Goal: Task Accomplishment & Management: Manage account settings

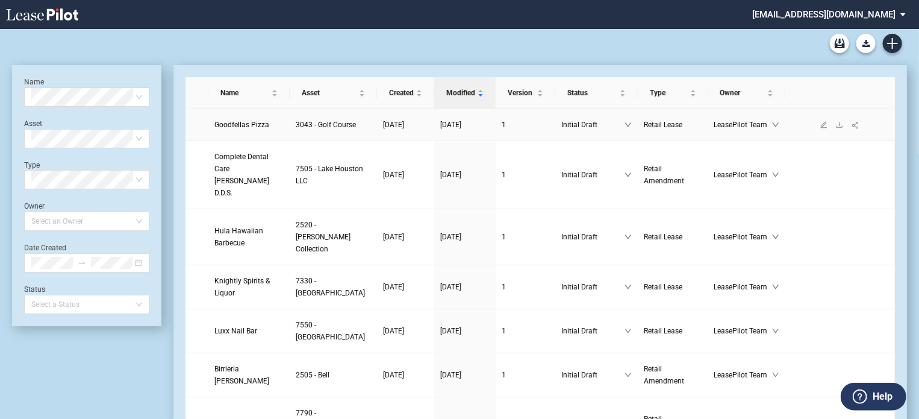
click at [232, 128] on span "Goodfellas Pizza" at bounding box center [241, 124] width 55 height 8
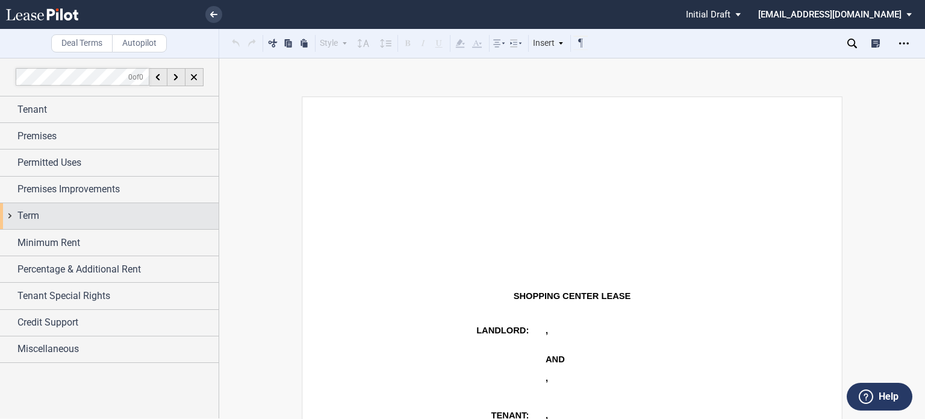
click at [104, 222] on div "Term" at bounding box center [117, 215] width 201 height 14
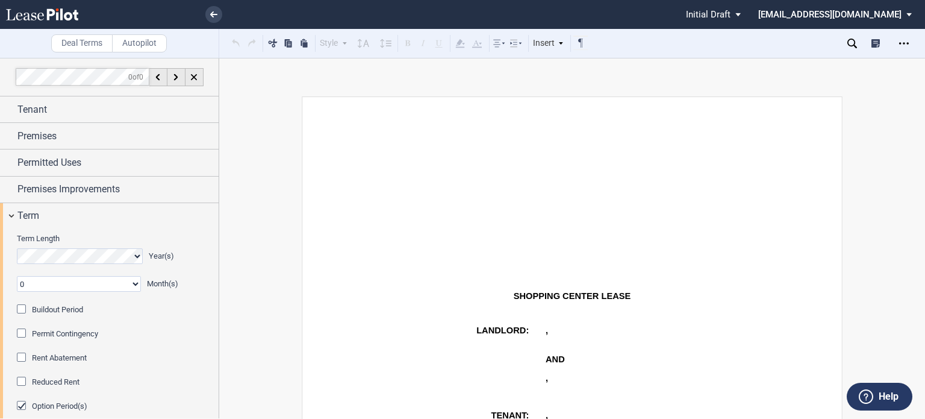
click at [20, 305] on div "Buildout Period" at bounding box center [23, 310] width 12 height 12
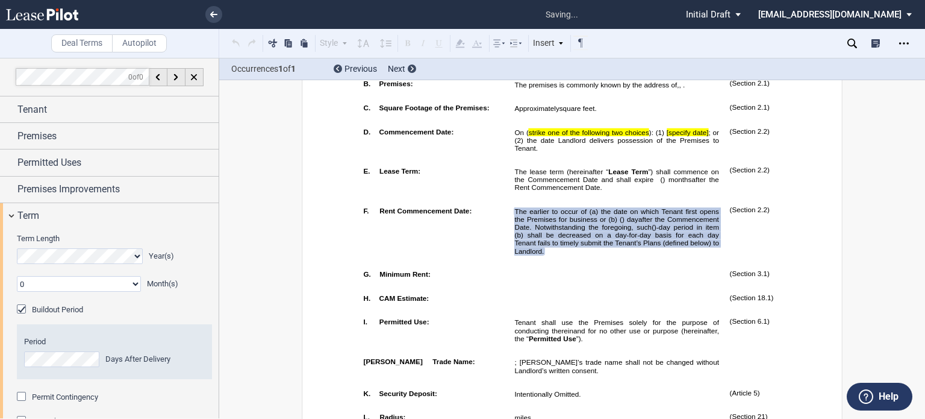
scroll to position [740, 0]
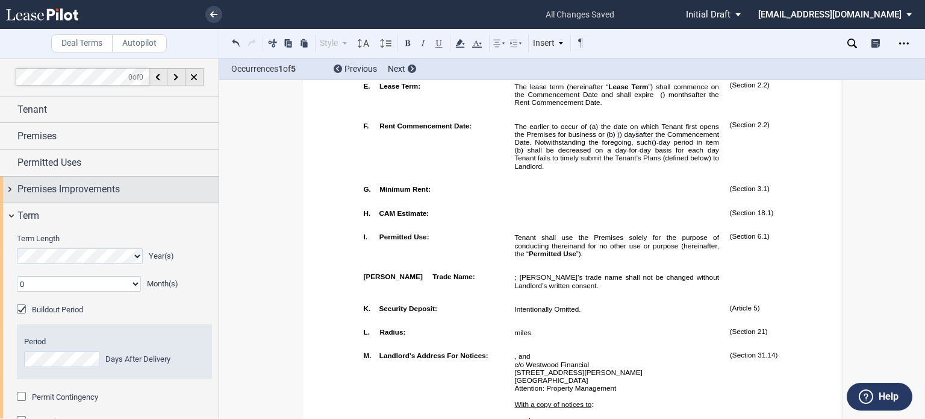
drag, startPoint x: 215, startPoint y: 125, endPoint x: 215, endPoint y: 180, distance: 55.4
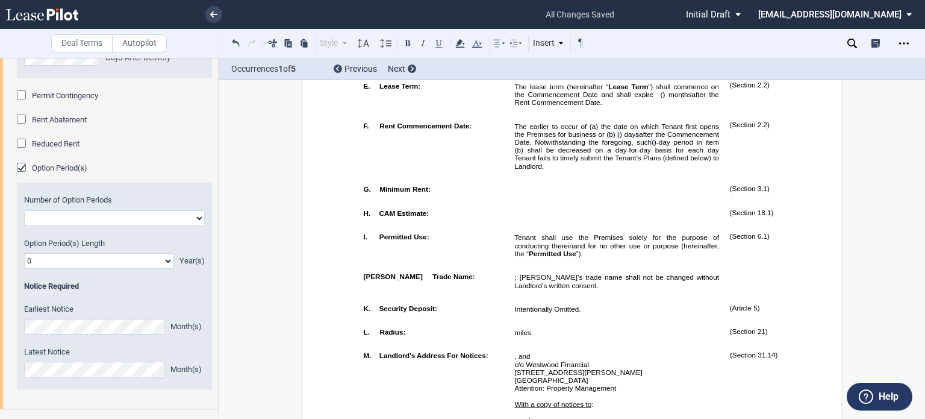
scroll to position [308, 0]
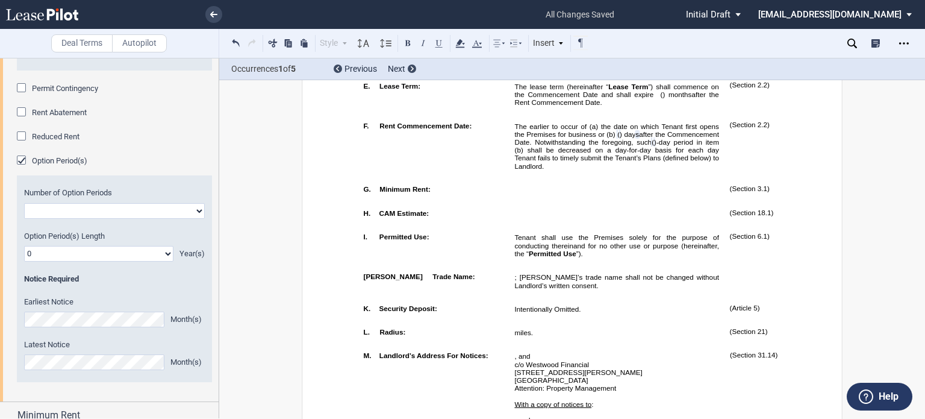
click at [196, 211] on select "One Two" at bounding box center [114, 211] width 181 height 16
select select "1"
click at [24, 203] on select "One Two" at bounding box center [114, 211] width 181 height 16
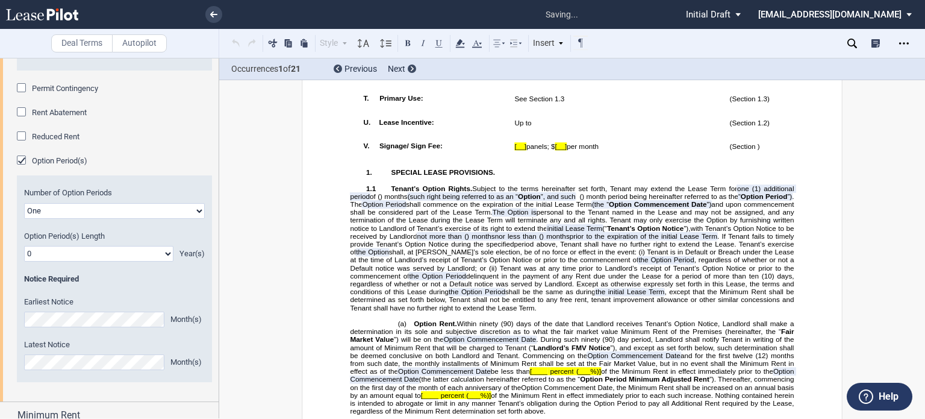
scroll to position [1330, 0]
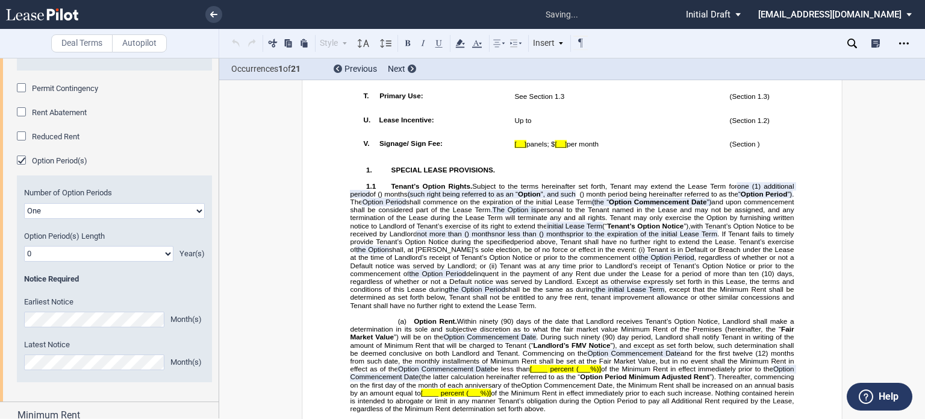
click at [169, 255] on select "0 1 2 3 4 5 6 7 8 9 10 11 12 13 14 15 16 17 18 19 20" at bounding box center [98, 254] width 149 height 16
select select "number:5"
click at [24, 246] on select "0 1 2 3 4 5 6 7 8 9 10 11 12 13 14 15 16 17 18 19 20" at bounding box center [98, 254] width 149 height 16
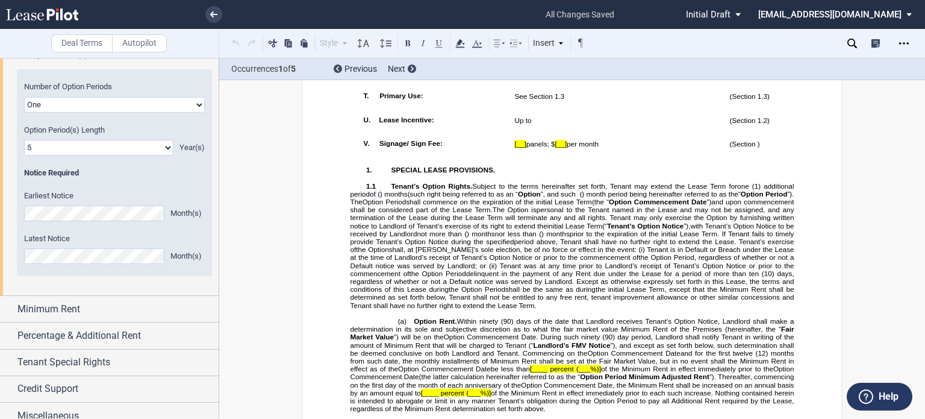
scroll to position [424, 0]
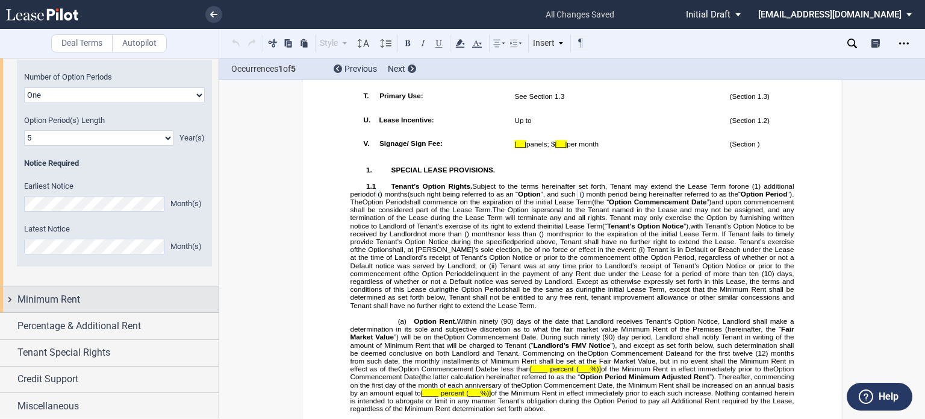
click at [148, 291] on div "Minimum Rent" at bounding box center [109, 299] width 219 height 26
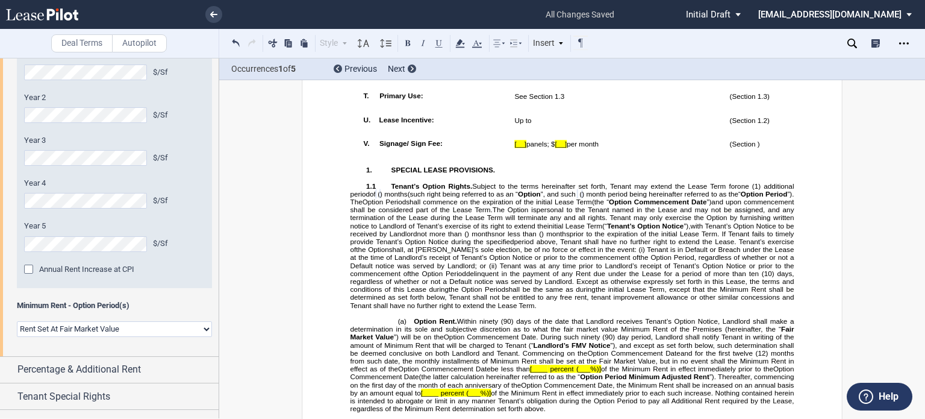
scroll to position [760, 0]
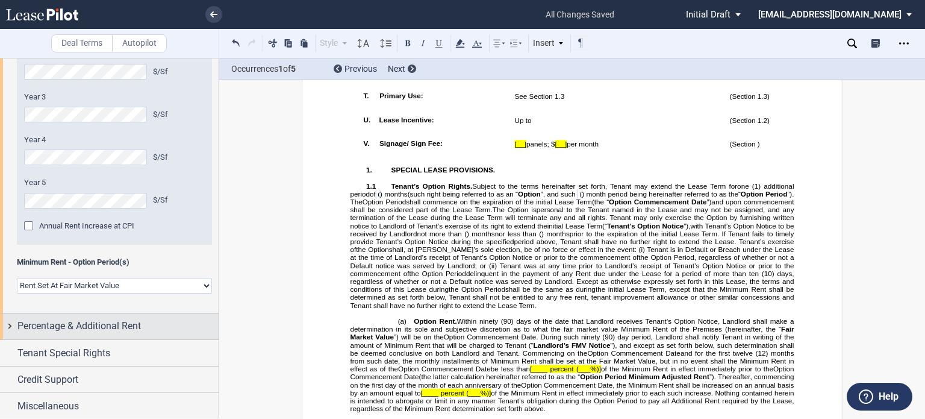
click at [150, 334] on div "Percentage & Additional Rent" at bounding box center [109, 326] width 219 height 26
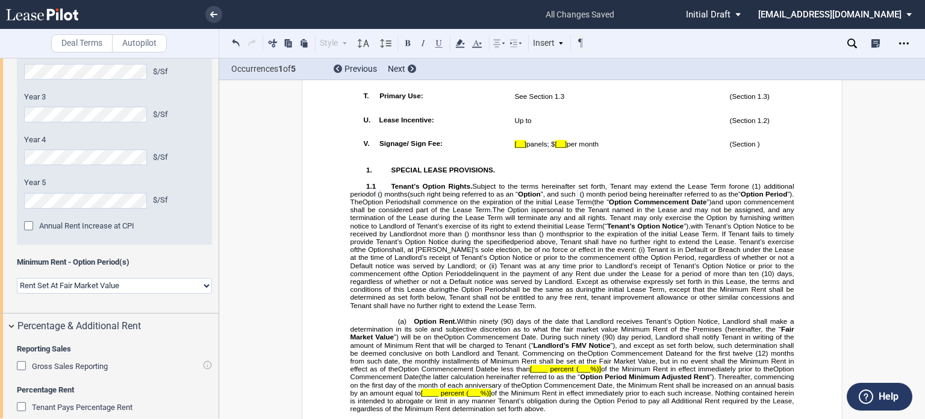
click at [23, 363] on div "Gross Sales Reporting" at bounding box center [23, 367] width 12 height 12
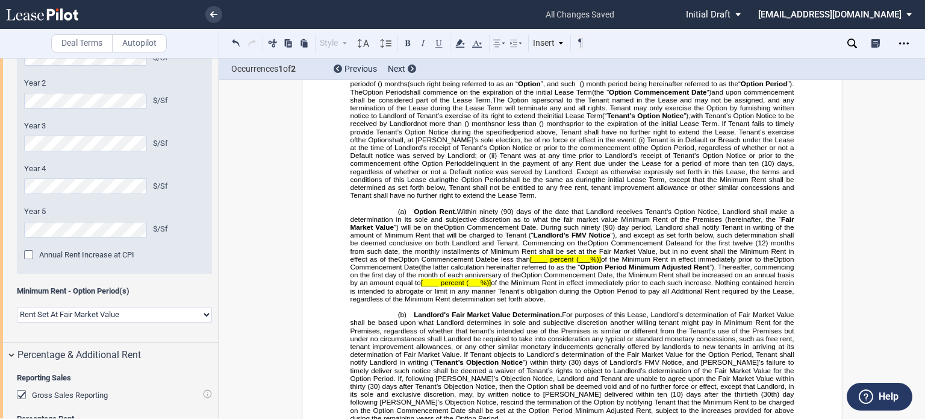
scroll to position [1540, 0]
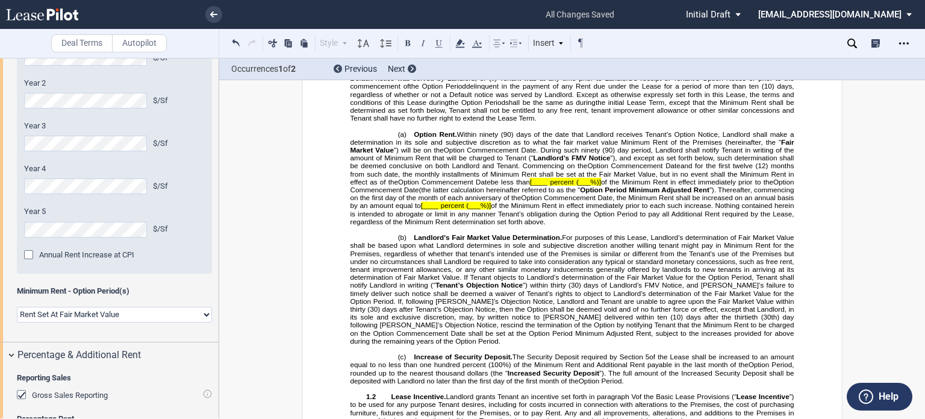
click at [578, 185] on span "(___%)]" at bounding box center [588, 182] width 25 height 8
click at [491, 210] on span "(___%)]" at bounding box center [478, 206] width 25 height 8
click at [531, 185] on span "[____" at bounding box center [538, 182] width 17 height 8
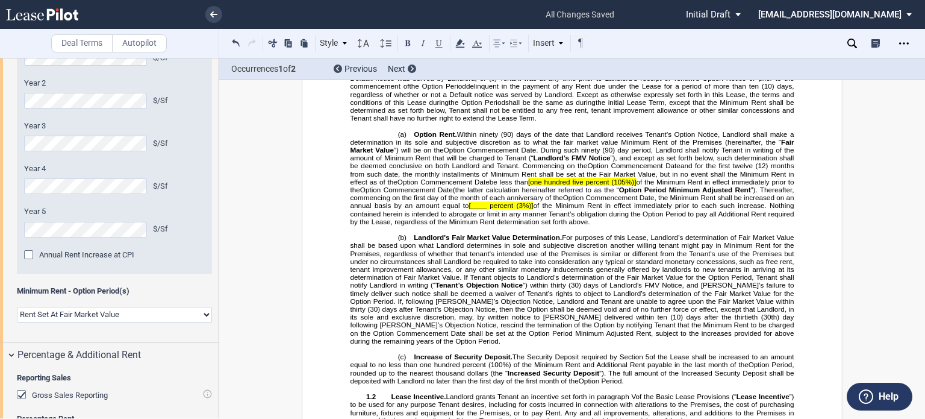
click at [636, 185] on span "(105%)]" at bounding box center [623, 182] width 25 height 8
click at [529, 185] on span "[one hundred five" at bounding box center [556, 182] width 55 height 8
click at [534, 210] on span "(3%)]" at bounding box center [525, 206] width 17 height 8
click at [477, 210] on span "[____ percent" at bounding box center [492, 206] width 45 height 8
drag, startPoint x: 529, startPoint y: 327, endPoint x: 661, endPoint y: 325, distance: 131.3
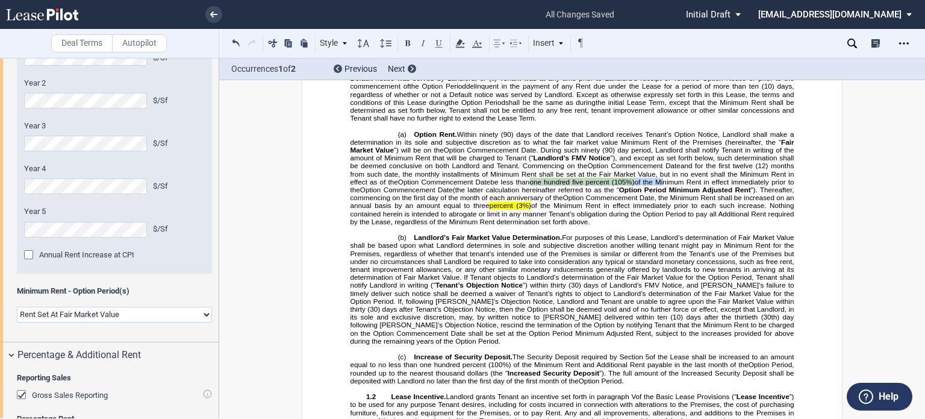
click at [661, 193] on span "be less than one hundred five percent (105%) of the Minimum Rent in effect imme…" at bounding box center [573, 185] width 446 height 15
click at [456, 40] on icon at bounding box center [460, 43] width 14 height 14
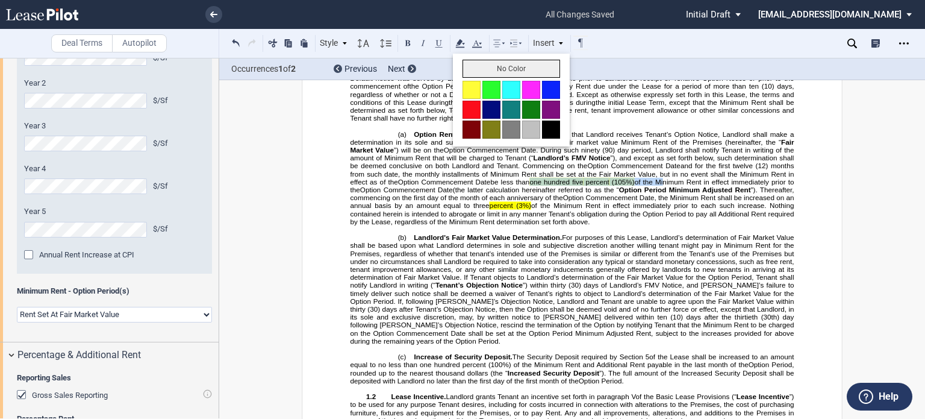
click at [479, 67] on button "No Color" at bounding box center [512, 69] width 98 height 18
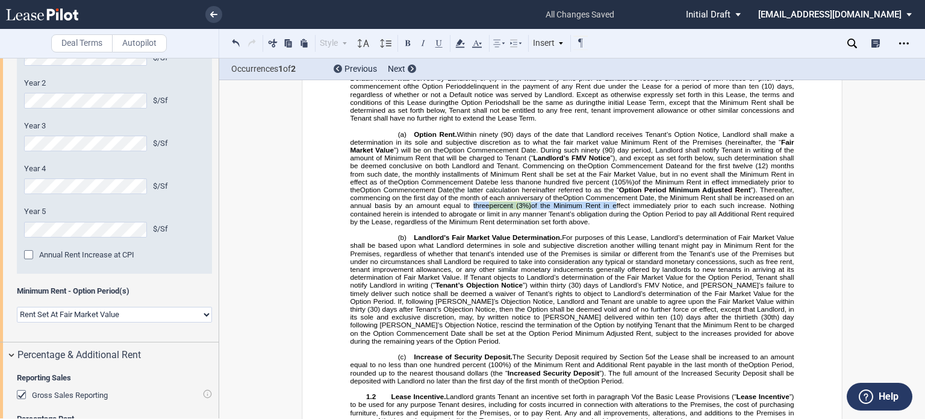
drag, startPoint x: 473, startPoint y: 356, endPoint x: 623, endPoint y: 351, distance: 149.4
click at [621, 226] on span "Option Commencement Date, the Minimum Rent shall be increased on an annual basi…" at bounding box center [573, 210] width 446 height 31
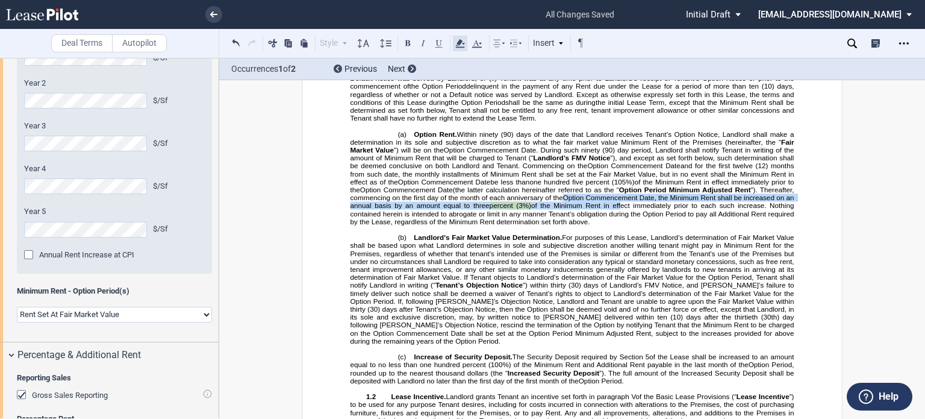
click at [457, 38] on icon at bounding box center [460, 43] width 14 height 14
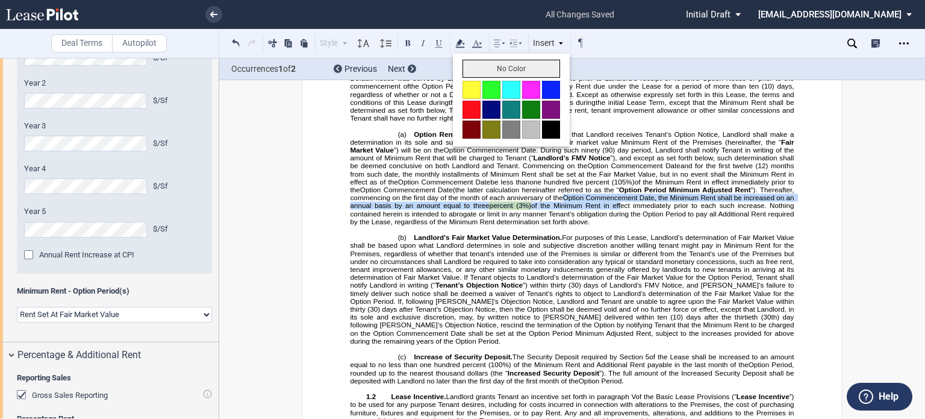
click at [469, 67] on button "No Color" at bounding box center [512, 69] width 98 height 18
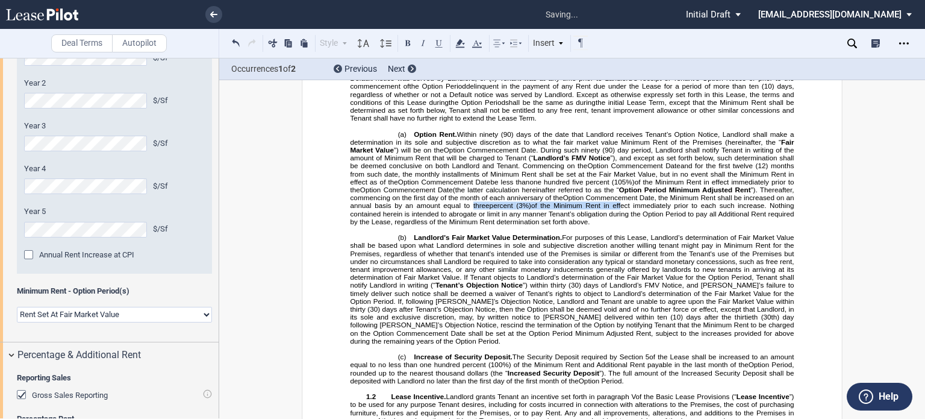
click at [402, 74] on span "Tenant is in Default or Breach under the Lease at the time of Landlord’s receip…" at bounding box center [573, 66] width 446 height 16
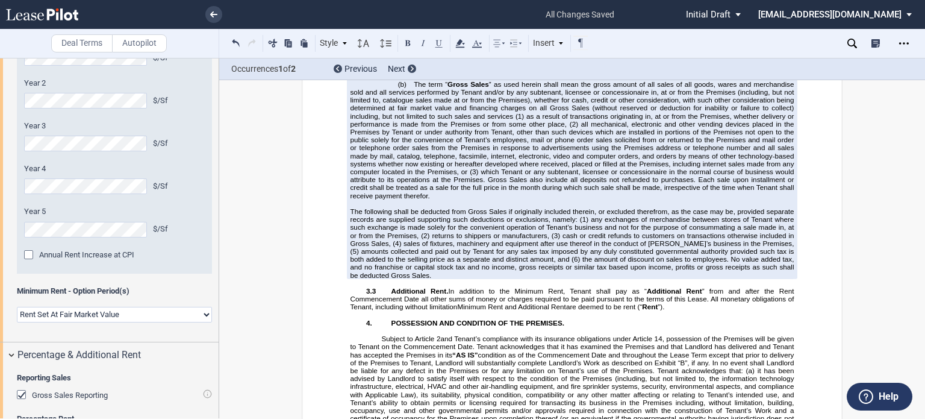
scroll to position [2977, 0]
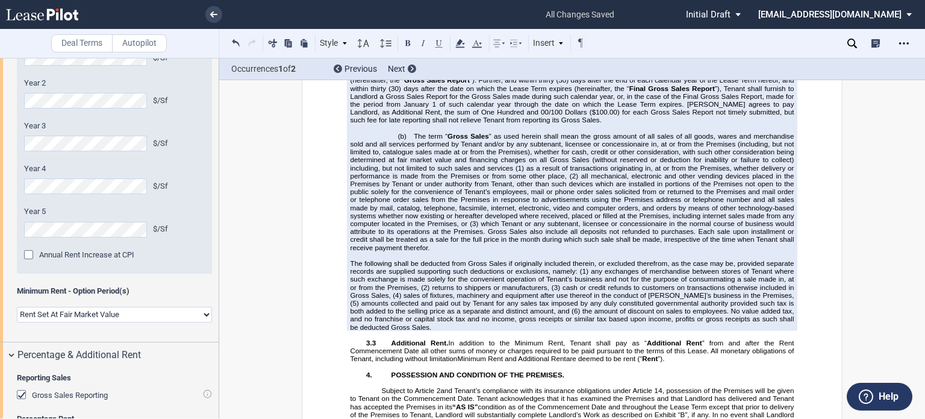
click at [594, 76] on span "following the date Tenant opens for business at the Premises, Tenant shall furn…" at bounding box center [573, 64] width 446 height 24
click at [594, 60] on span "[month]" at bounding box center [589, 56] width 23 height 8
click at [615, 76] on span "following the date Tenant opens for business at the Premises, Tenant shall furn…" at bounding box center [573, 64] width 446 height 24
click at [770, 76] on span "[month]" at bounding box center [781, 73] width 23 height 8
click at [405, 84] on span "(hereinafter, the “" at bounding box center [377, 80] width 54 height 8
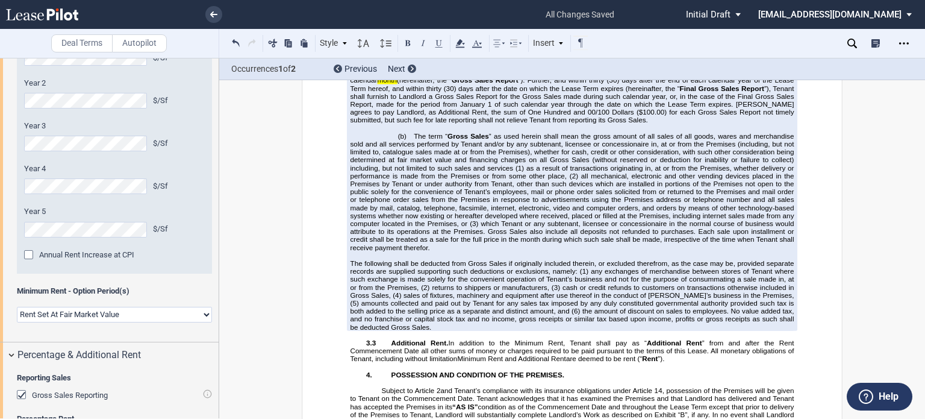
drag, startPoint x: 562, startPoint y: 275, endPoint x: 670, endPoint y: 281, distance: 108.0
click at [670, 124] on span "Within thirty (30) days after the end of each calendar month following the date…" at bounding box center [573, 88] width 446 height 71
click at [465, 41] on icon at bounding box center [460, 43] width 14 height 14
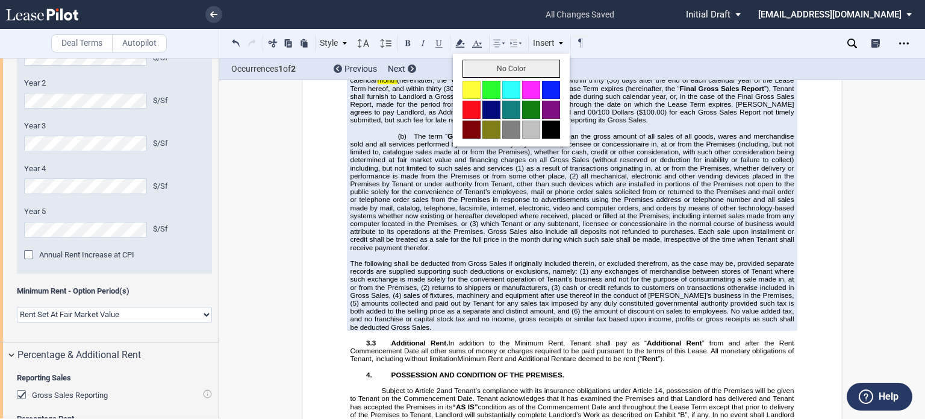
click at [472, 62] on button "No Color" at bounding box center [512, 69] width 98 height 18
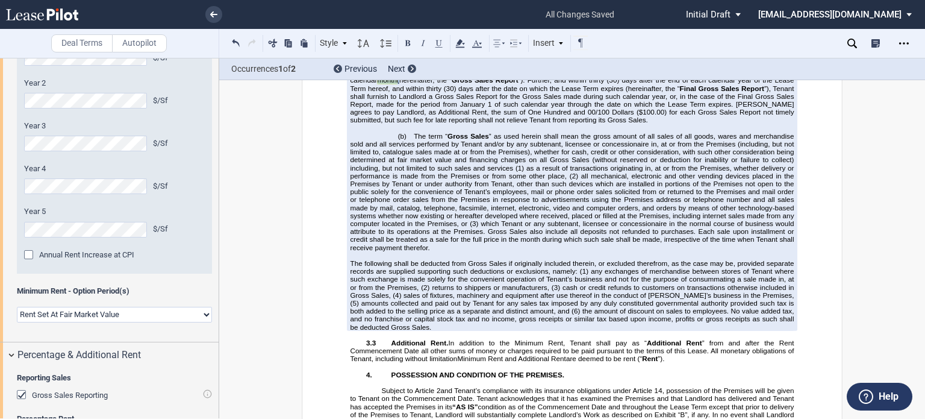
drag, startPoint x: 768, startPoint y: 293, endPoint x: 793, endPoint y: 293, distance: 24.1
click at [793, 124] on span "Within thirty (30) days after the end of each calendar month following the date…" at bounding box center [573, 88] width 446 height 71
click at [459, 42] on use at bounding box center [459, 43] width 9 height 8
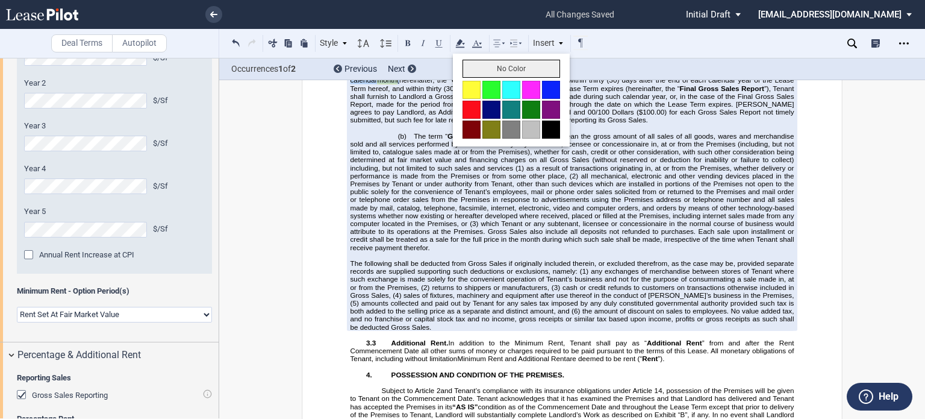
click at [469, 64] on button "No Color" at bounding box center [512, 69] width 98 height 18
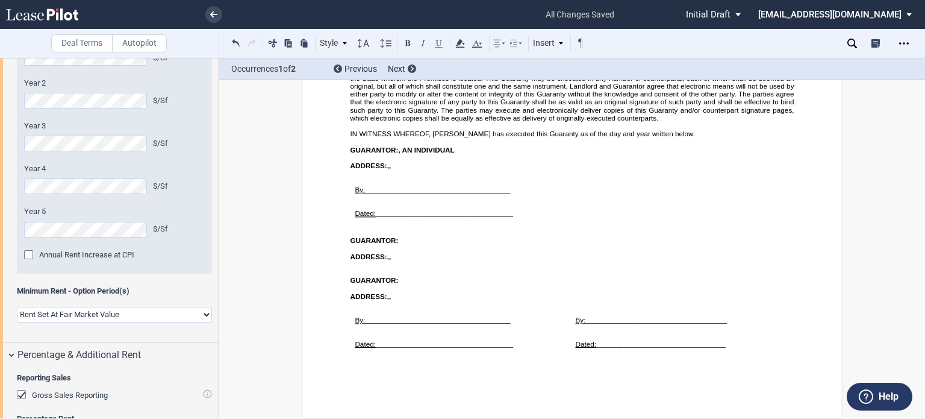
scroll to position [938, 0]
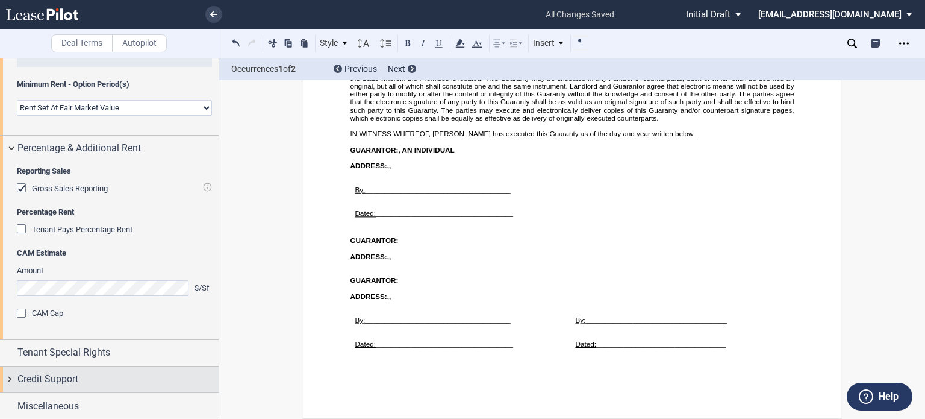
click at [69, 378] on span "Credit Support" at bounding box center [47, 379] width 61 height 14
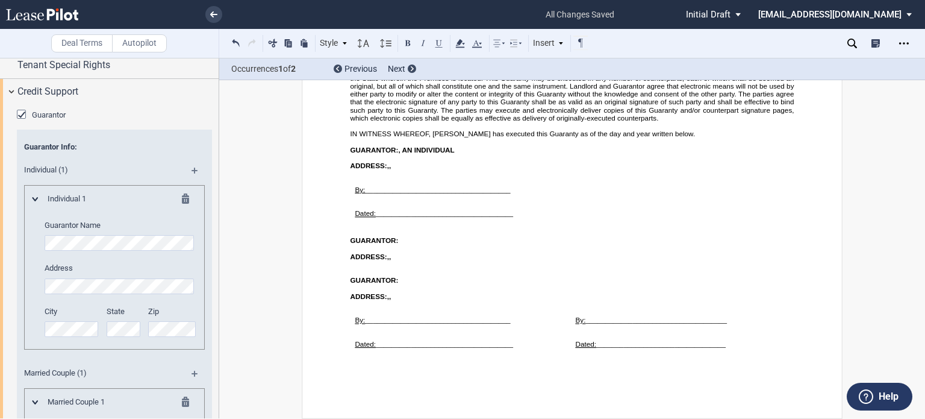
scroll to position [1242, 0]
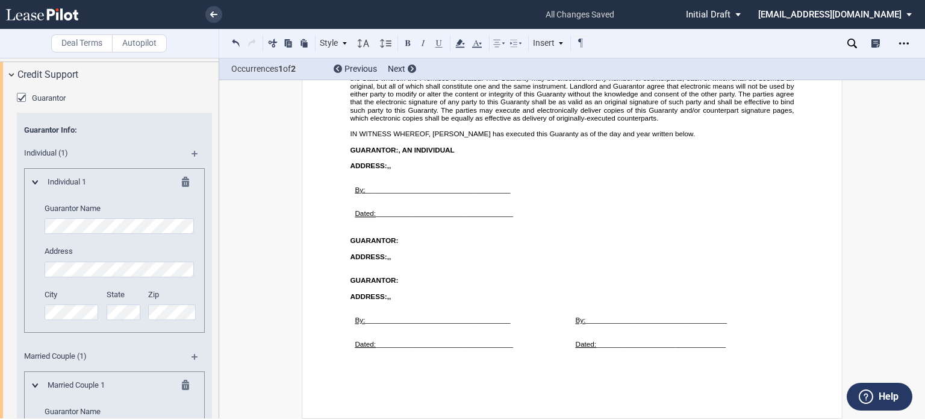
click at [185, 179] on md-icon at bounding box center [189, 183] width 14 height 14
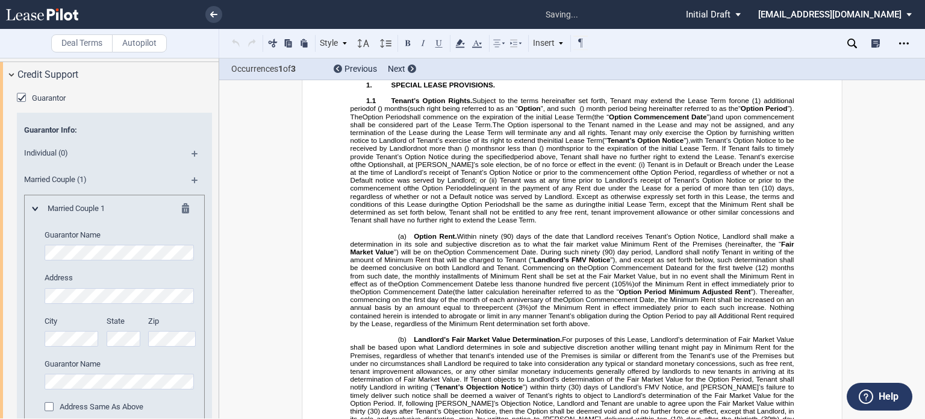
scroll to position [1321, 0]
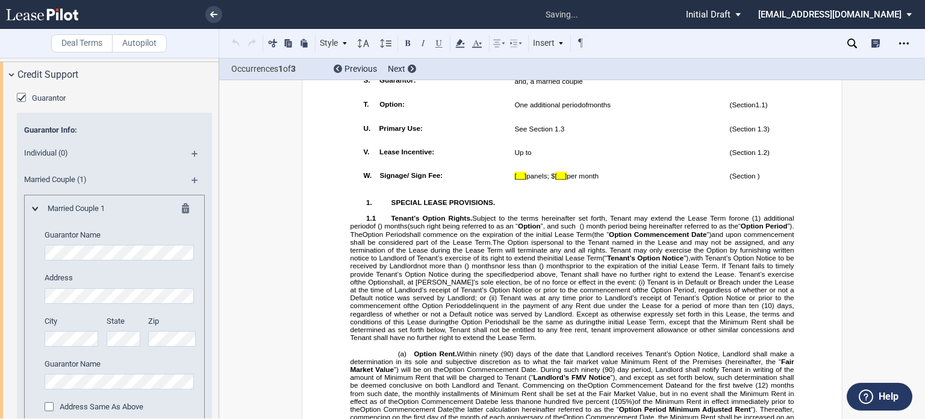
click at [46, 405] on div "Address Same As Above" at bounding box center [51, 408] width 12 height 12
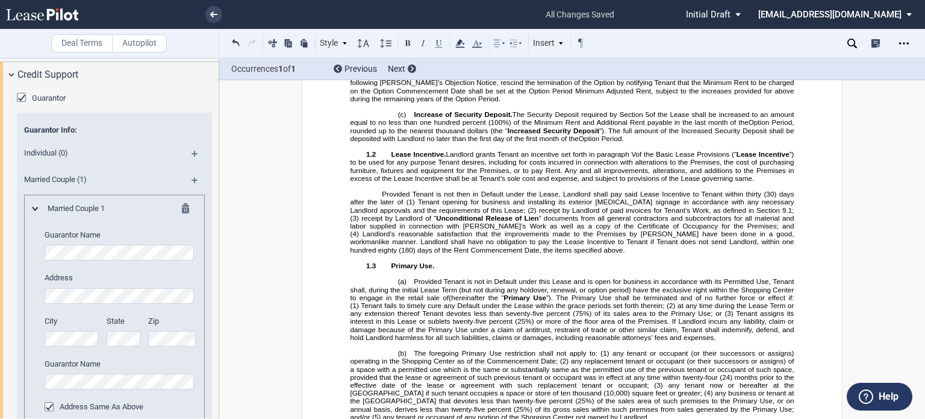
scroll to position [1732, 0]
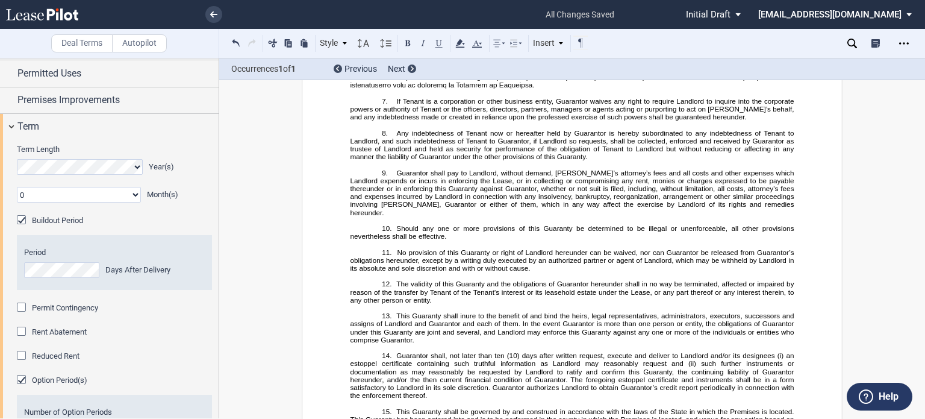
scroll to position [0, 0]
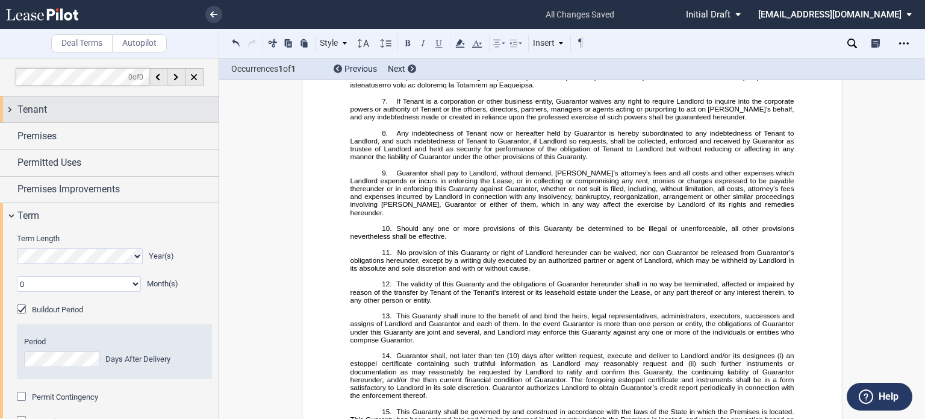
click at [148, 107] on div "Tenant" at bounding box center [117, 109] width 201 height 14
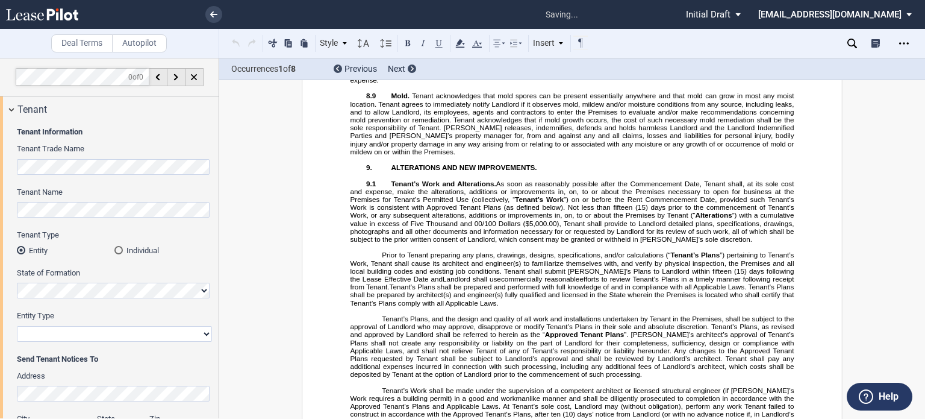
scroll to position [238, 0]
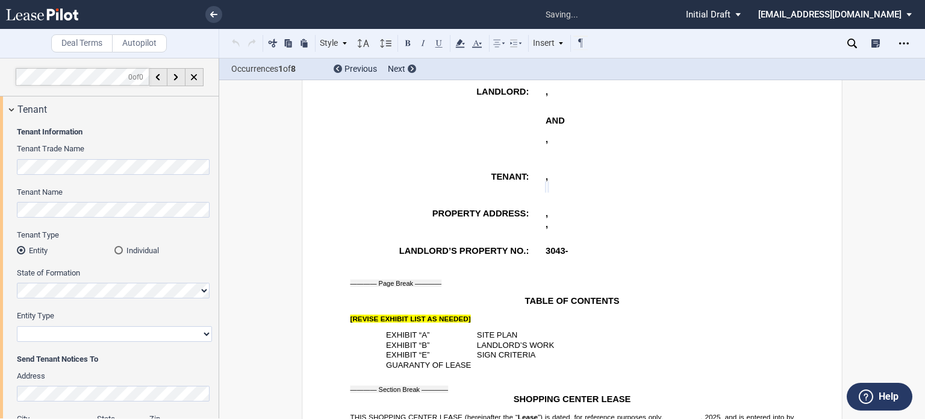
drag, startPoint x: 204, startPoint y: 337, endPoint x: 204, endPoint y: 327, distance: 9.6
click at [204, 337] on select "Corporation Limited Liability Company General Partnership Limited Partnership O…" at bounding box center [114, 334] width 195 height 16
select select "corporation"
click at [17, 326] on select "Corporation Limited Liability Company General Partnership Limited Partnership O…" at bounding box center [114, 334] width 195 height 16
click at [228, 216] on div "Deal Terms Autopilot Style A. Paragraph 1. Section/Article 1.1 Subsection (a) S…" at bounding box center [462, 238] width 925 height 361
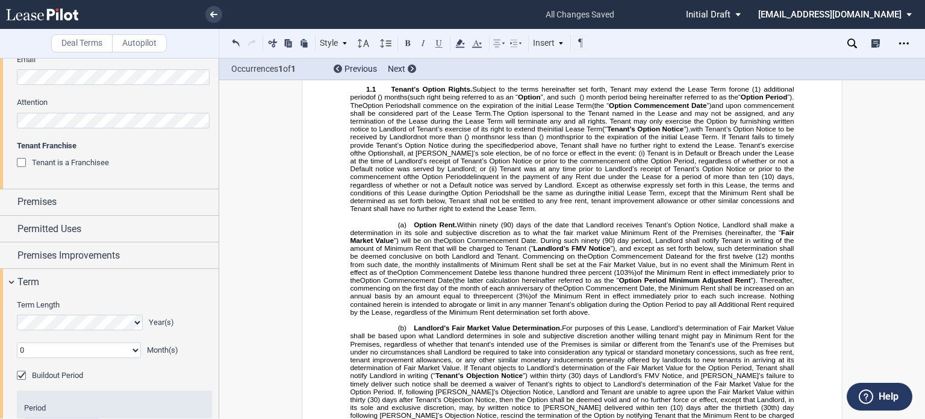
scroll to position [454, 0]
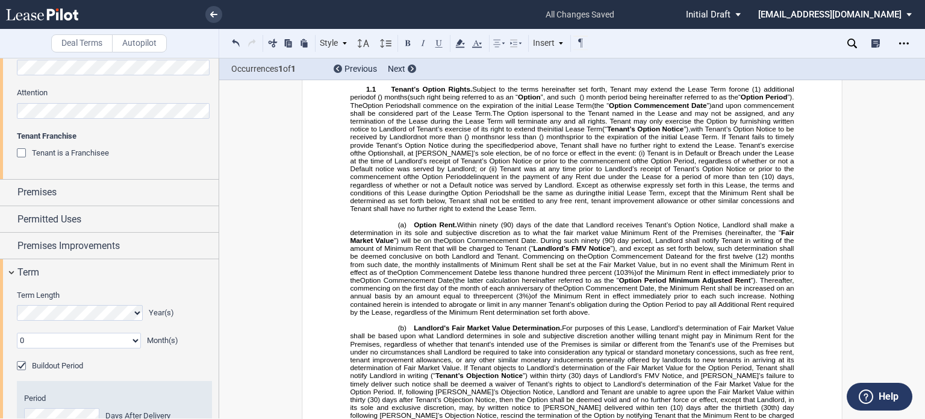
click at [20, 157] on div "Tenant is a Franchisee" at bounding box center [23, 154] width 12 height 12
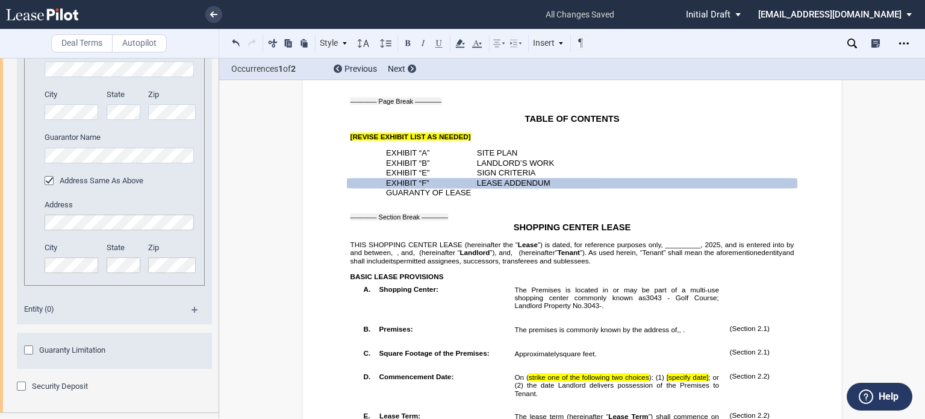
scroll to position [2096, 0]
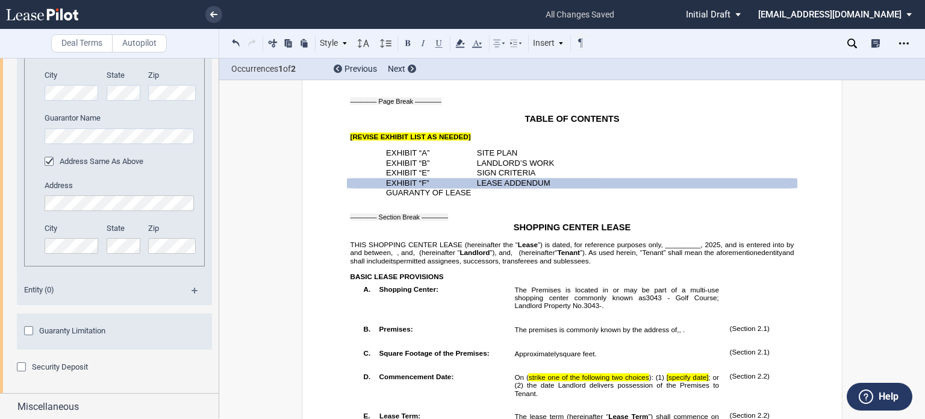
click at [194, 283] on div "Entity (0)" at bounding box center [114, 291] width 195 height 26
click at [192, 291] on md-icon at bounding box center [200, 294] width 16 height 14
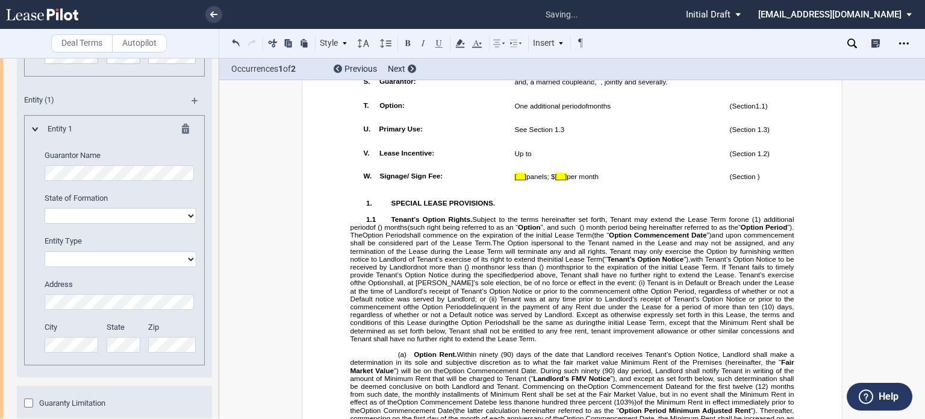
scroll to position [2286, 0]
click at [185, 212] on select "Alabama Alaska Arizona Arkansas California Colorado Connecticut Delaware Distri…" at bounding box center [121, 215] width 152 height 16
select select "New Mexico"
click at [45, 207] on select "Alabama Alaska Arizona Arkansas California Colorado Connecticut Delaware Distri…" at bounding box center [121, 215] width 152 height 16
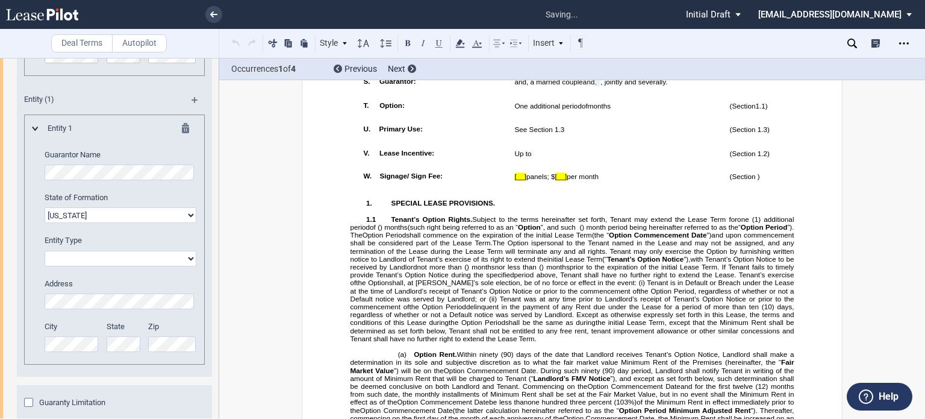
click at [190, 260] on select "Corporation Limited liability company General Partnership Limited Partnership O…" at bounding box center [121, 259] width 152 height 16
select select "limited liability company"
click at [45, 251] on select "Corporation Limited liability company General Partnership Limited Partnership O…" at bounding box center [121, 259] width 152 height 16
click at [252, 176] on div "Deal Terms Autopilot Style A. Paragraph 1. Section/Article 1.1 Subsection (a) S…" at bounding box center [462, 238] width 925 height 361
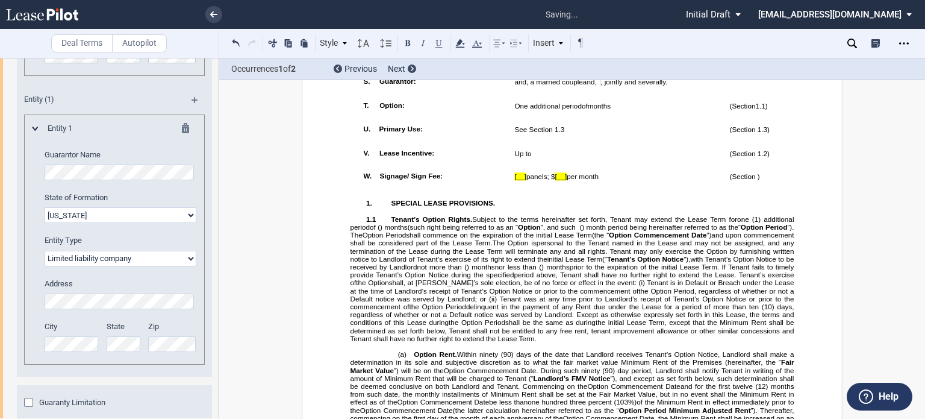
scroll to position [0, 0]
drag, startPoint x: 764, startPoint y: 307, endPoint x: 361, endPoint y: 305, distance: 402.3
click at [361, 191] on tr "!!SET_LEVEL_0!! !!LEASE_LEVEL_1!! W. Signage/ Sign Fee: [__] panels; $ [__] per…" at bounding box center [582, 178] width 449 height 23
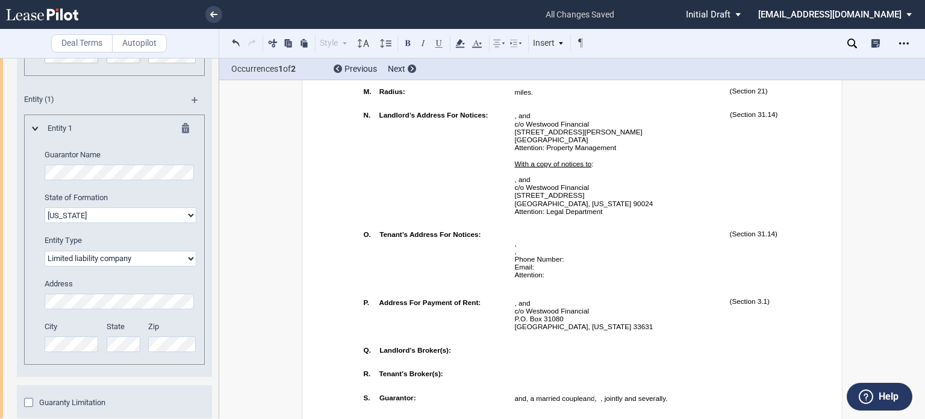
scroll to position [699, 0]
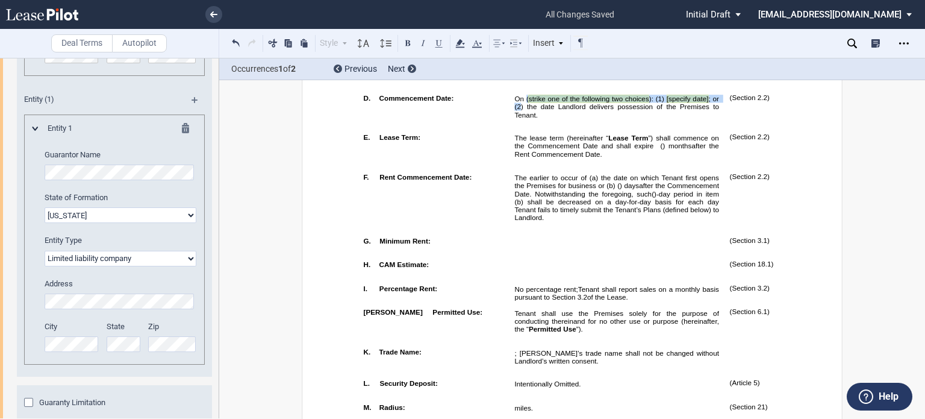
drag, startPoint x: 523, startPoint y: 140, endPoint x: 519, endPoint y: 146, distance: 7.7
click at [519, 119] on span "On ( strike one of the following two choices ): (1) [specify date] ; or (2) the…" at bounding box center [617, 106] width 207 height 23
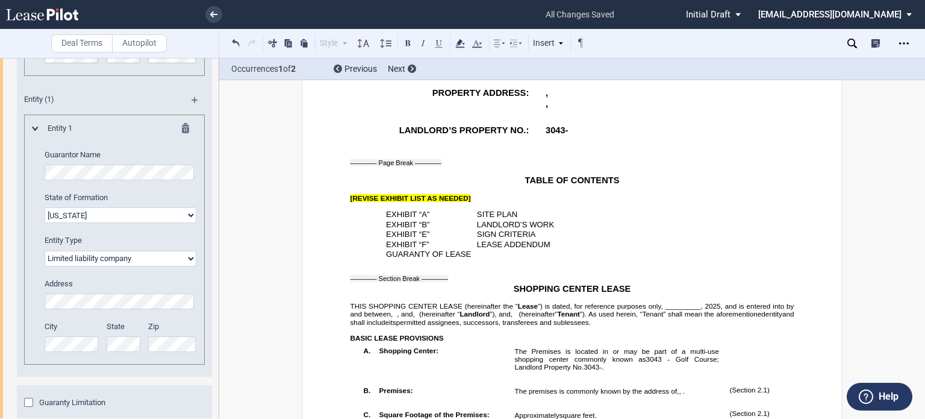
scroll to position [462, 0]
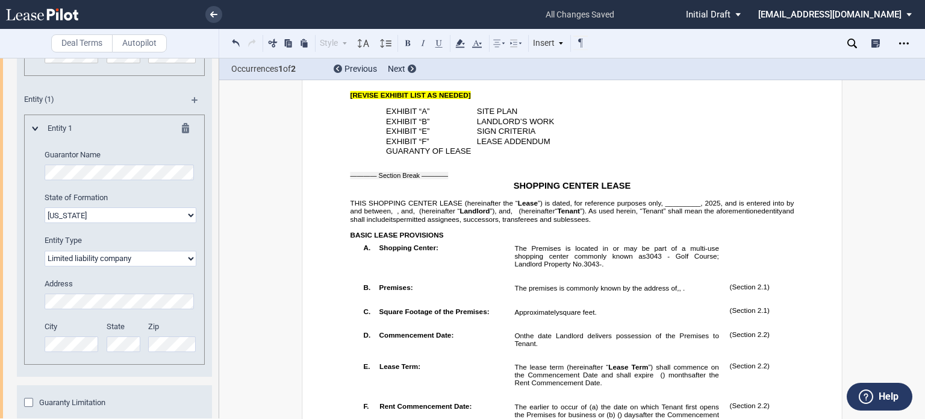
click at [661, 207] on span "”) is dated, for reference purposes only, _________," at bounding box center [620, 203] width 165 height 8
click at [662, 207] on span "”) is dated, for reference purposes only, _________," at bounding box center [620, 203] width 165 height 8
click at [667, 223] on p "THIS SHOPPING CENTER LEASE (hereinafter the “ Lease ”) is dated, for reference …" at bounding box center [572, 211] width 444 height 24
click at [232, 41] on button at bounding box center [236, 43] width 14 height 14
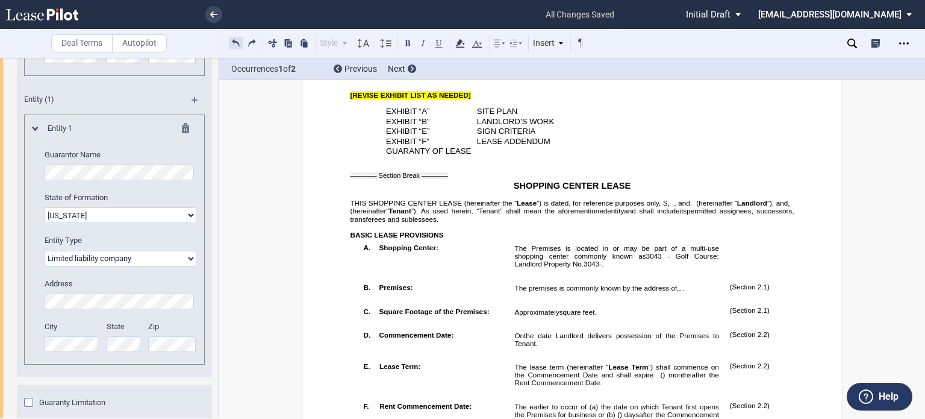
click at [232, 41] on button at bounding box center [236, 43] width 14 height 14
click at [664, 207] on span "”) is dated, for reference purposes only, _________," at bounding box center [620, 203] width 165 height 8
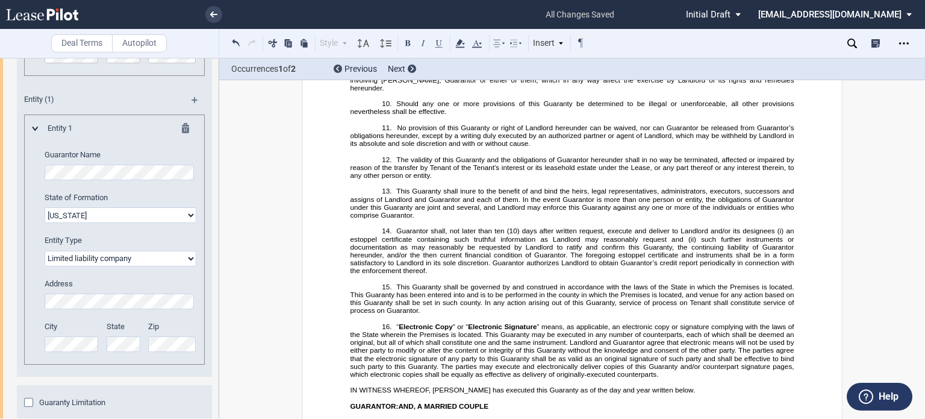
scroll to position [17596, 0]
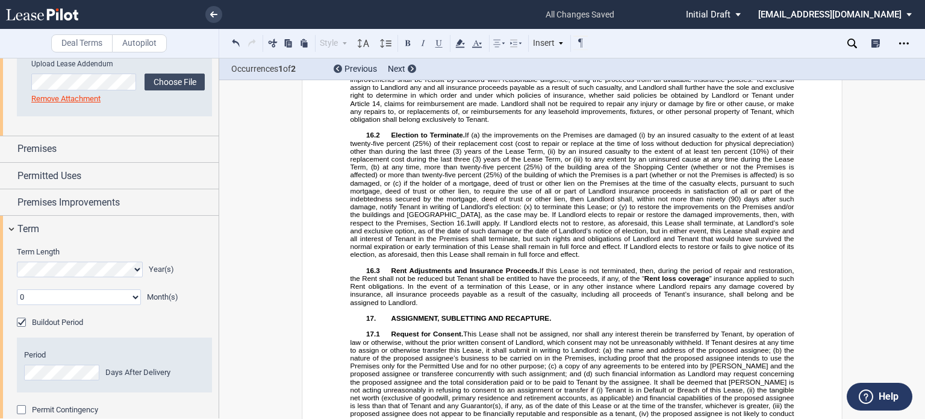
scroll to position [599, 0]
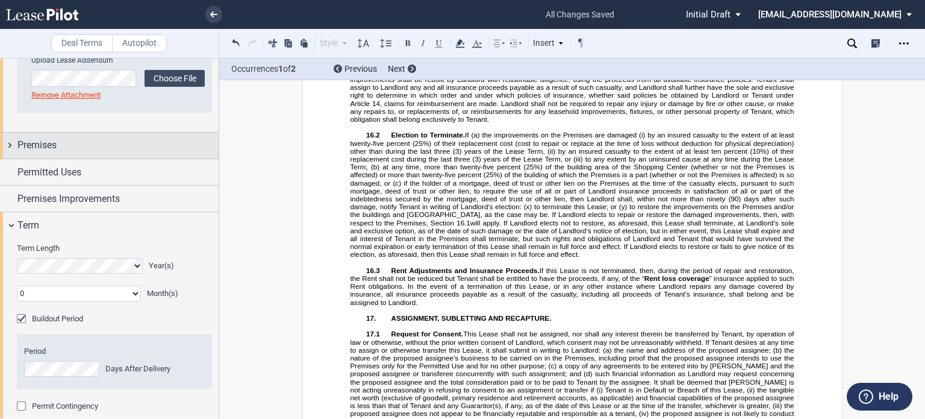
click at [105, 151] on div "Premises" at bounding box center [117, 145] width 201 height 14
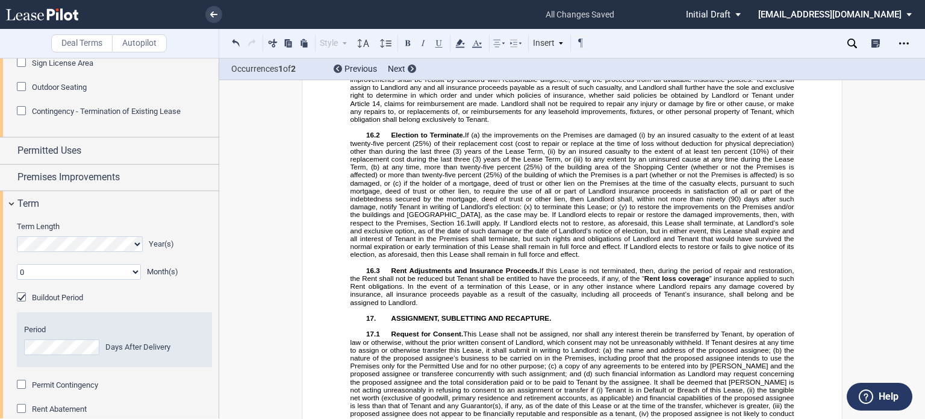
scroll to position [1076, 0]
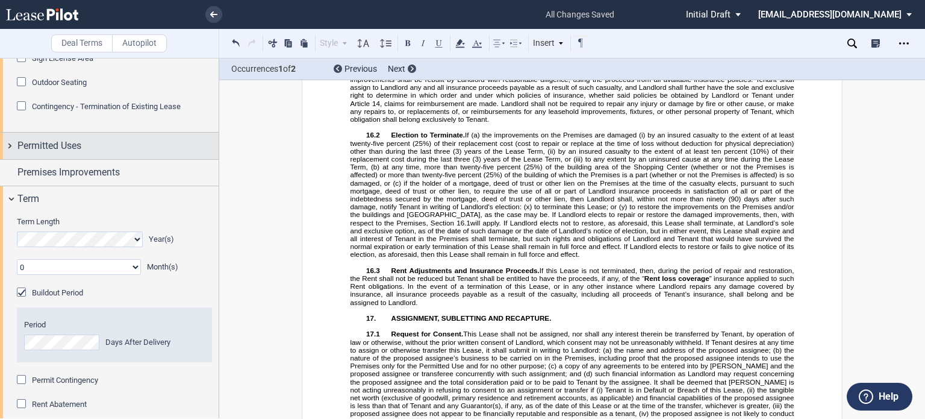
click at [164, 151] on div "Permitted Uses" at bounding box center [117, 146] width 201 height 14
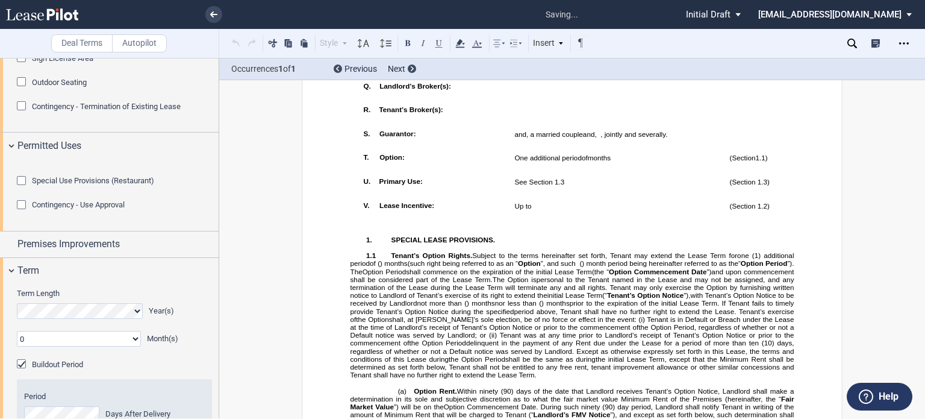
scroll to position [883, 0]
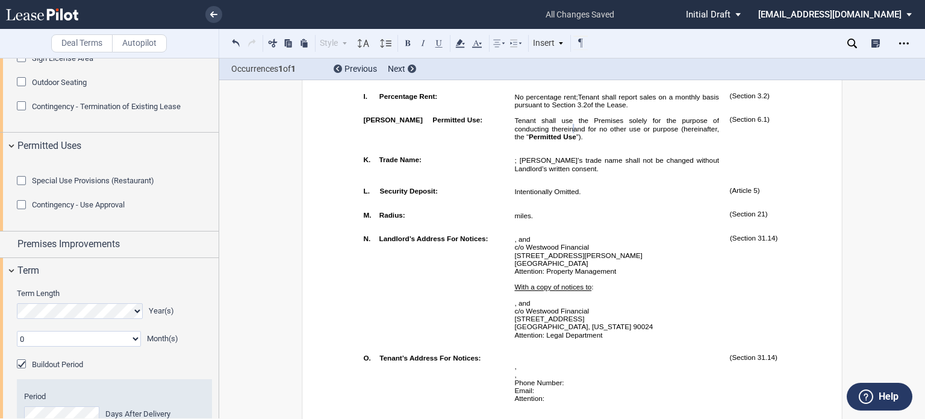
click at [24, 188] on div "Special Use Provisions (Restaurant)" at bounding box center [23, 182] width 12 height 12
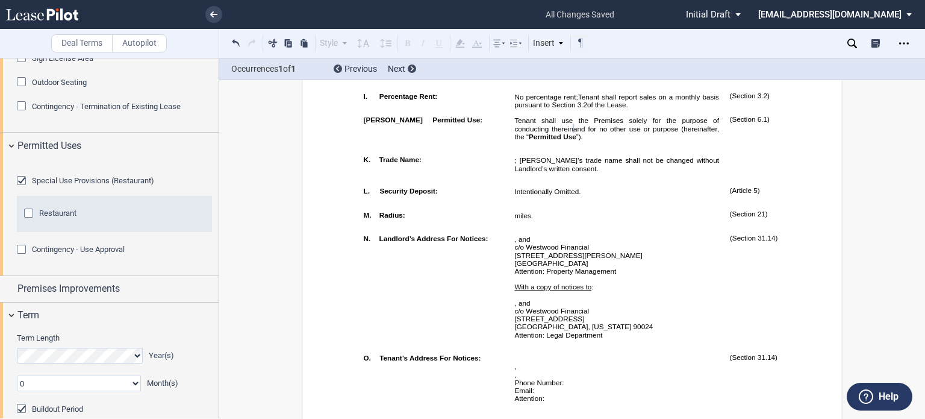
click at [672, 140] on p "Tenant shall use the Premises solely for the purpose of conducting therein ﻿ ﻿ …" at bounding box center [616, 128] width 204 height 24
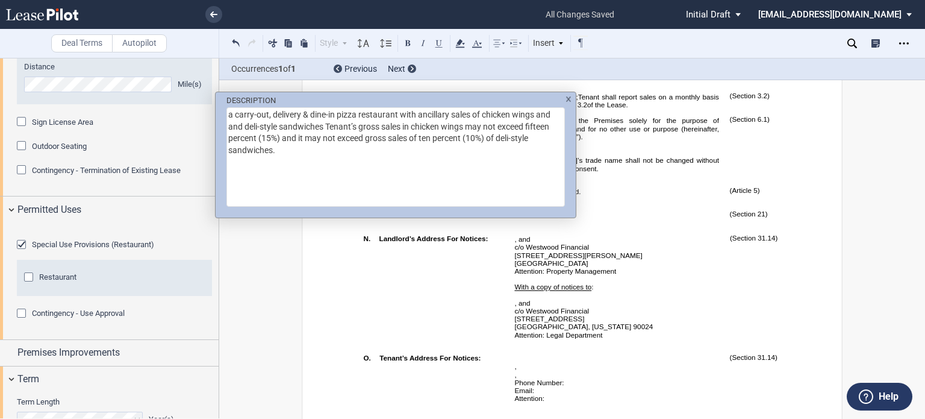
scroll to position [1006, 0]
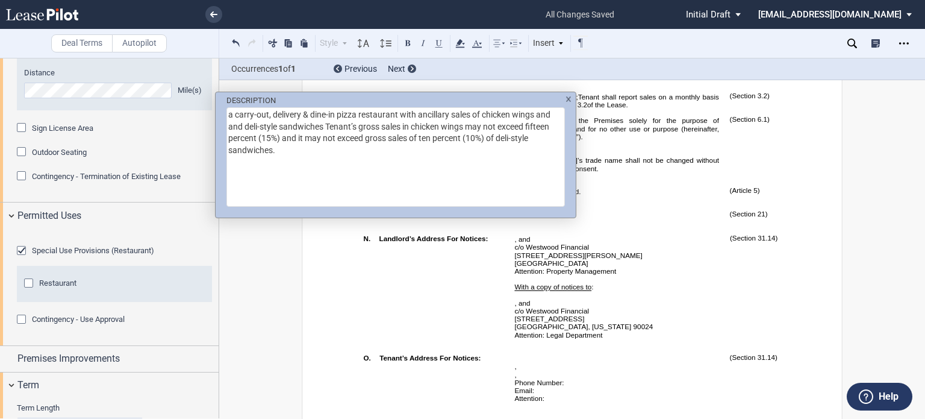
click at [674, 223] on div "DESCRIPTION a carry-out, delivery & dine-in pizza restaurant with ancillary sal…" at bounding box center [462, 209] width 925 height 419
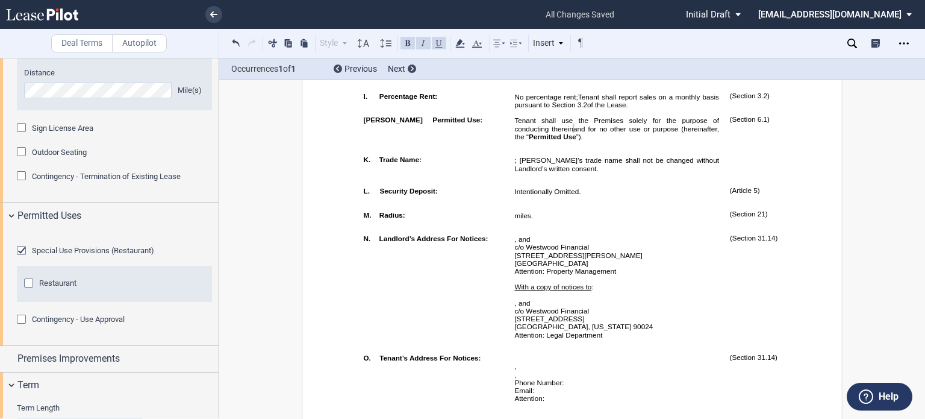
click at [671, 140] on p "Tenant shall use the Premises solely for the purpose of conducting therein ﻿ ﻿ …" at bounding box center [616, 128] width 204 height 24
drag, startPoint x: 671, startPoint y: 223, endPoint x: 552, endPoint y: 179, distance: 127.7
click at [564, 132] on span "Tenant shall use the Premises solely for the purpose of conducting therein" at bounding box center [617, 124] width 207 height 16
click at [672, 140] on p "Tenant shall use the Premises solely for the purpose of conducting therein ﻿ ﻿ …" at bounding box center [616, 128] width 204 height 24
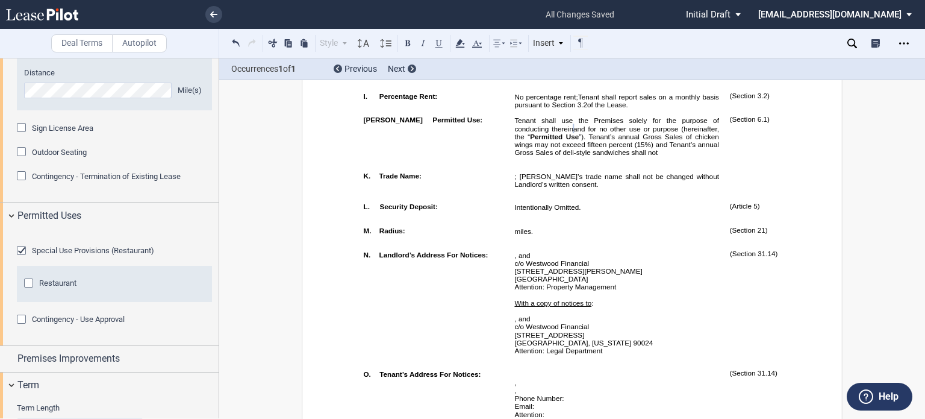
click at [640, 156] on span "”). Tenant’s annual Gross Sales of chicken wings may not exceed fifteen percent…" at bounding box center [617, 144] width 207 height 24
click at [584, 164] on p "﻿" at bounding box center [616, 160] width 204 height 8
click at [584, 156] on p "Tenant shall use the Premises solely for the purpose of conducting therein ﻿ ﻿ …" at bounding box center [616, 136] width 204 height 40
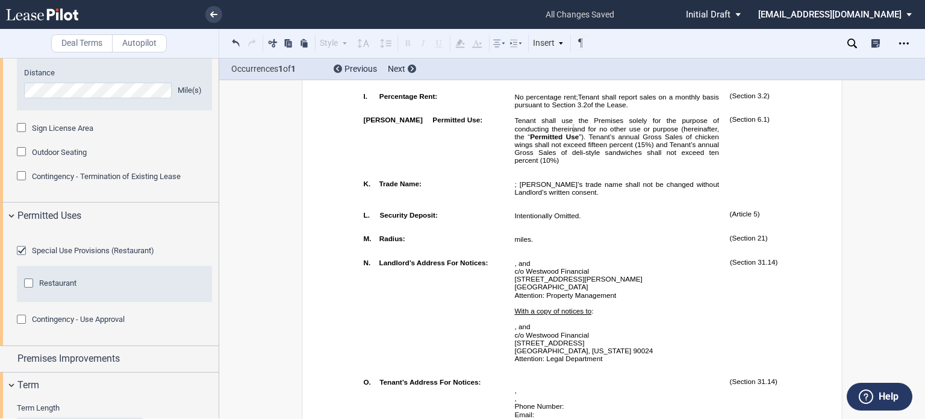
click at [96, 245] on div at bounding box center [114, 239] width 195 height 12
click at [599, 164] on span "”). Tenant’s annual Gross Sales of chicken wings shall not exceed fifteen perce…" at bounding box center [617, 148] width 207 height 32
click at [599, 164] on span "”). Tenant shall not exceed fifteen percent (15%)annual Gross Sales of chicken …" at bounding box center [617, 148] width 207 height 32
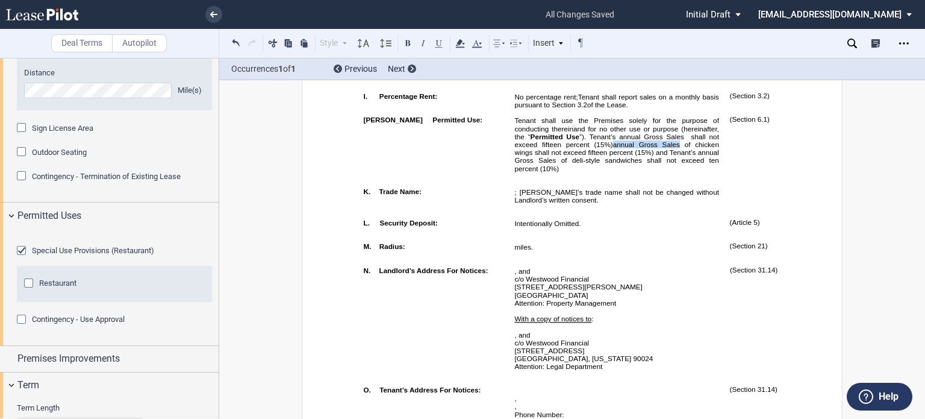
drag, startPoint x: 581, startPoint y: 215, endPoint x: 641, endPoint y: 214, distance: 60.2
click at [641, 172] on span "”). Tenant’s annual Gross Sales shall not exceed fifteen percent (15%)annual Gr…" at bounding box center [617, 152] width 207 height 40
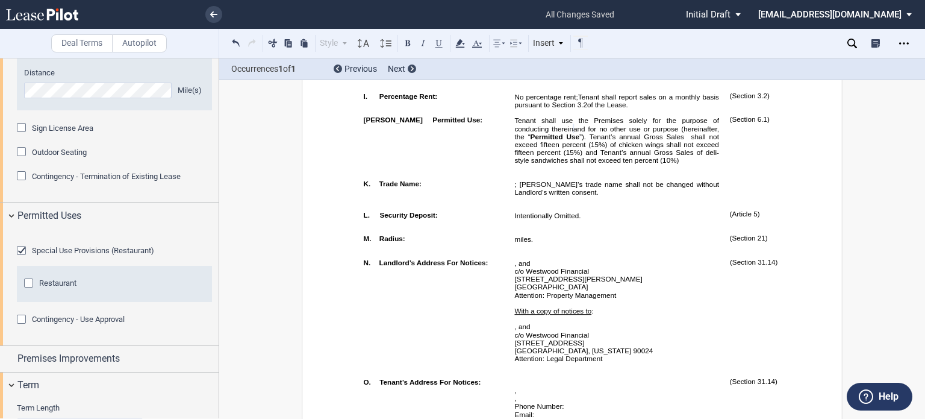
click at [664, 164] on span "”). Tenant’s annual Gross Sales shall not exceed fifteen percent (15%) of chick…" at bounding box center [617, 148] width 207 height 32
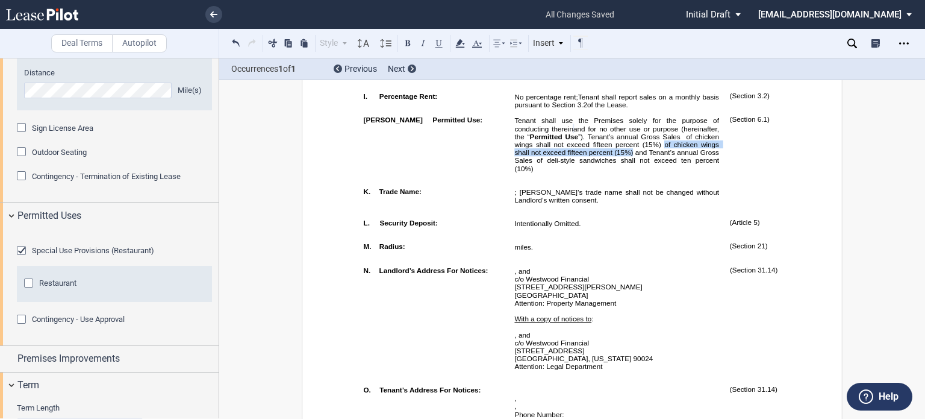
drag, startPoint x: 634, startPoint y: 216, endPoint x: 602, endPoint y: 223, distance: 33.3
click at [602, 172] on span "”). Tenant’s annual Gross Sales of chicken wings shall not exceed fifteen perce…" at bounding box center [617, 152] width 207 height 40
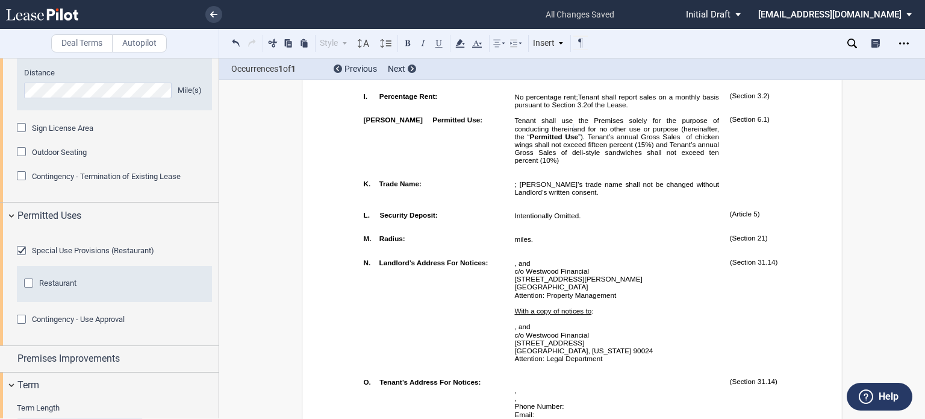
drag, startPoint x: 529, startPoint y: 233, endPoint x: 537, endPoint y: 234, distance: 7.9
click at [531, 164] on p "Tenant shall use the Premises solely for the purpose of conducting therein ﻿ ﻿ …" at bounding box center [616, 140] width 204 height 48
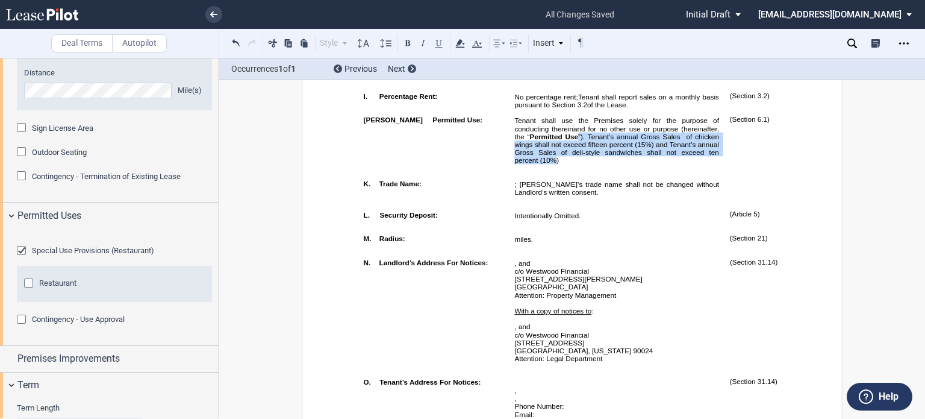
click at [532, 164] on p "Tenant shall use the Premises solely for the purpose of conducting therein ﻿ ﻿ …" at bounding box center [616, 140] width 204 height 48
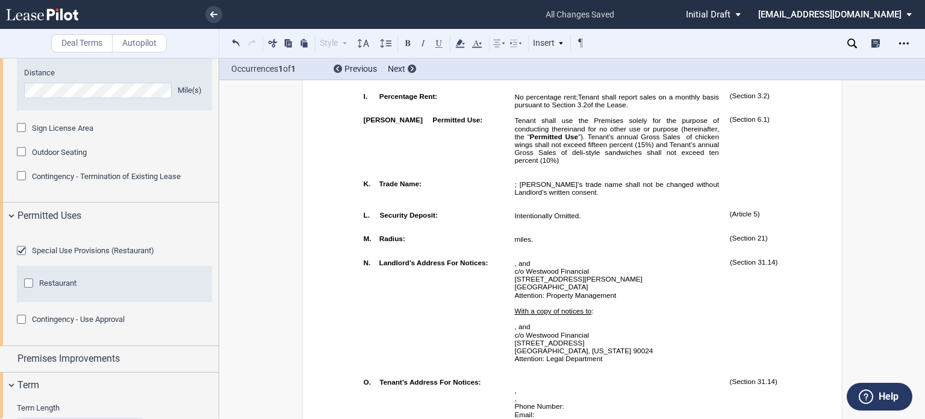
click at [532, 164] on p "Tenant shall use the Premises solely for the purpose of conducting therein ﻿ ﻿ …" at bounding box center [616, 140] width 204 height 48
drag, startPoint x: 922, startPoint y: 78, endPoint x: 922, endPoint y: 178, distance: 99.4
click at [922, 178] on div "Deal Terms Autopilot Style A. Paragraph 1. Section/Article 1.1 Subsection (a) S…" at bounding box center [462, 238] width 925 height 361
drag, startPoint x: 921, startPoint y: 79, endPoint x: 921, endPoint y: 223, distance: 143.9
click at [921, 185] on div "Deal Terms Autopilot Style A. Paragraph 1. Section/Article 1.1 Subsection (a) S…" at bounding box center [462, 238] width 925 height 361
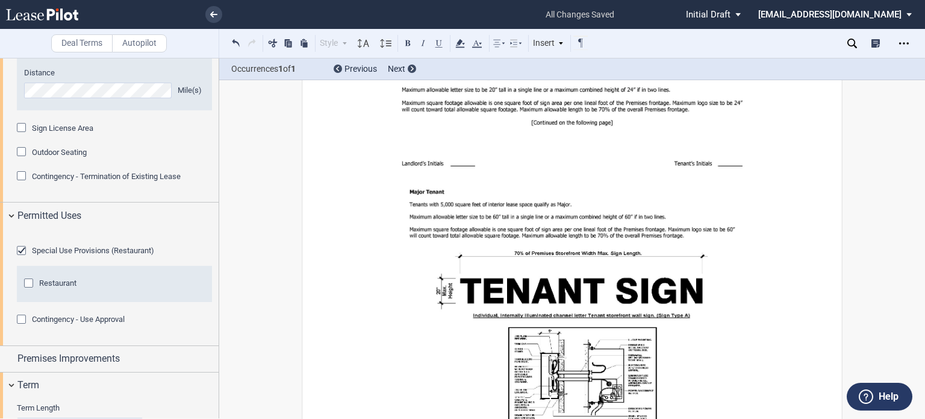
scroll to position [16031, 0]
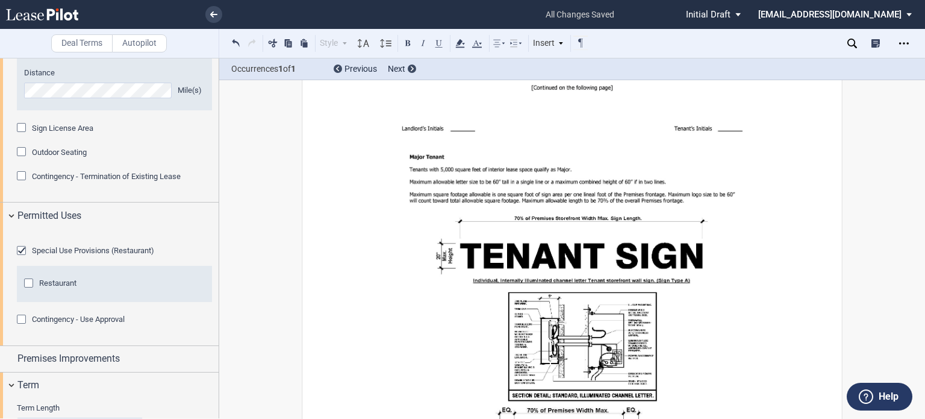
drag, startPoint x: 378, startPoint y: 262, endPoint x: 620, endPoint y: 282, distance: 243.0
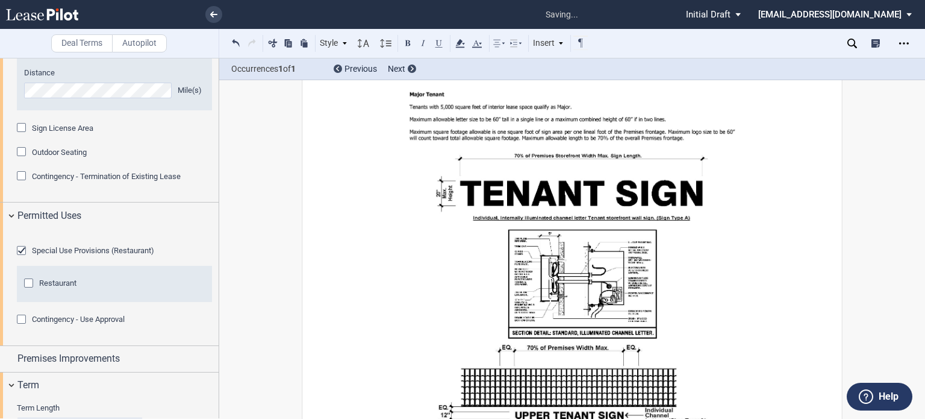
scroll to position [15917, 0]
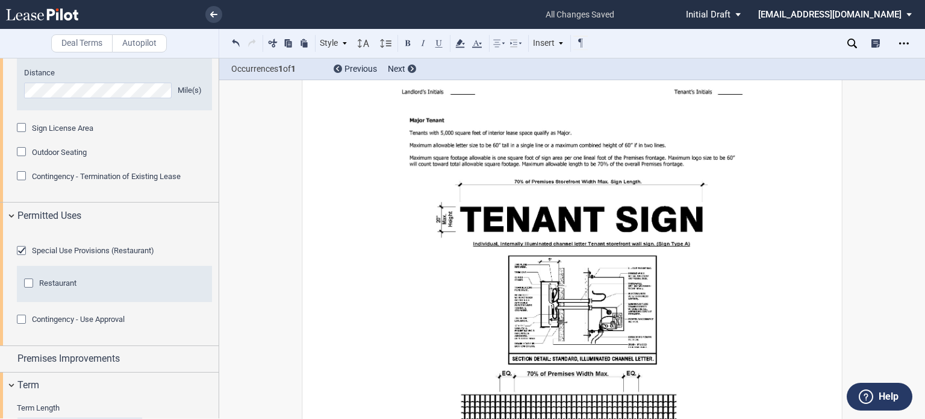
drag, startPoint x: 761, startPoint y: 123, endPoint x: 450, endPoint y: 134, distance: 311.0
drag, startPoint x: 397, startPoint y: 170, endPoint x: 575, endPoint y: 172, distance: 177.1
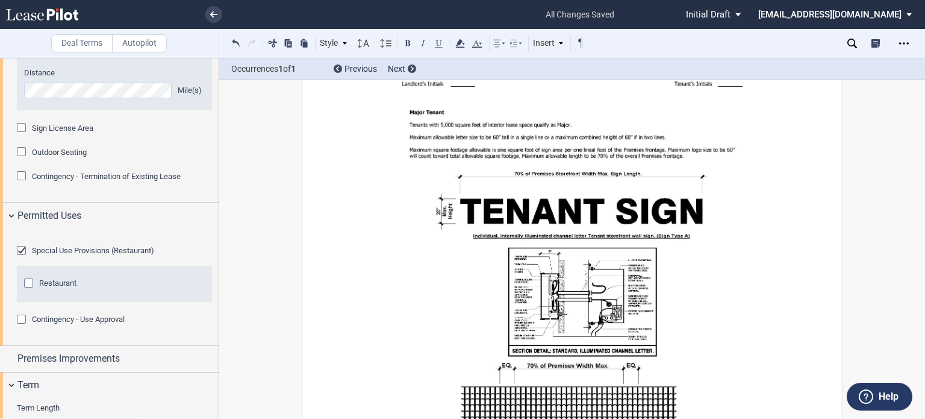
drag, startPoint x: 670, startPoint y: 188, endPoint x: 405, endPoint y: 196, distance: 265.1
drag, startPoint x: 597, startPoint y: 211, endPoint x: 751, endPoint y: 211, distance: 154.2
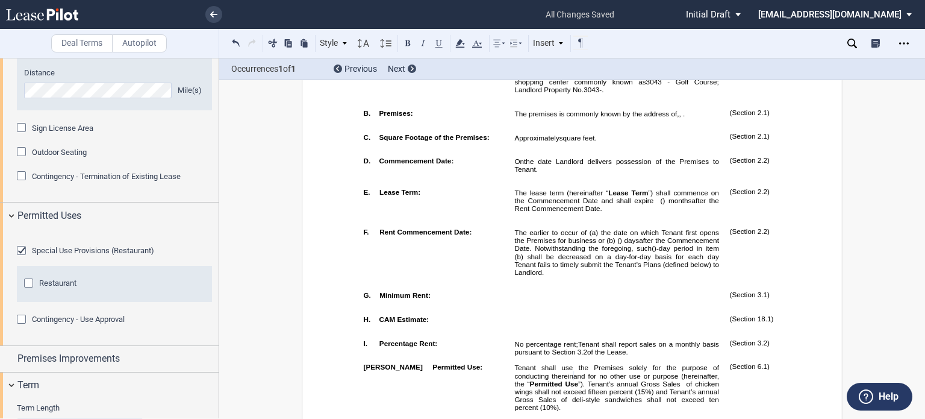
scroll to position [534, 0]
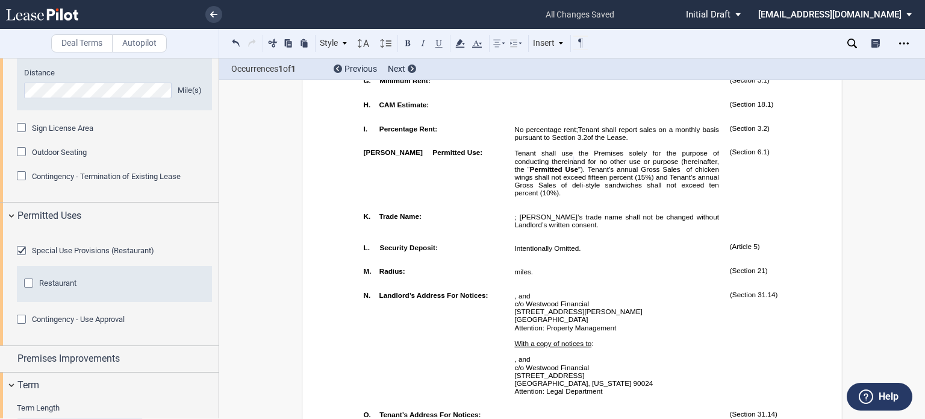
drag, startPoint x: 917, startPoint y: 123, endPoint x: 924, endPoint y: 92, distance: 32.1
click at [920, 113] on div "Deal Terms Autopilot Style 1. Section Normal Normal 8pt 9pt 10pt 10.5pt 11pt 12…" at bounding box center [462, 238] width 925 height 361
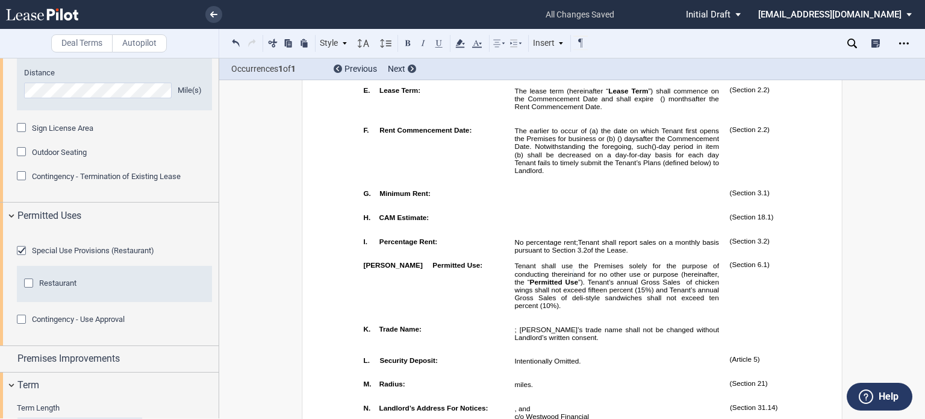
scroll to position [432, 0]
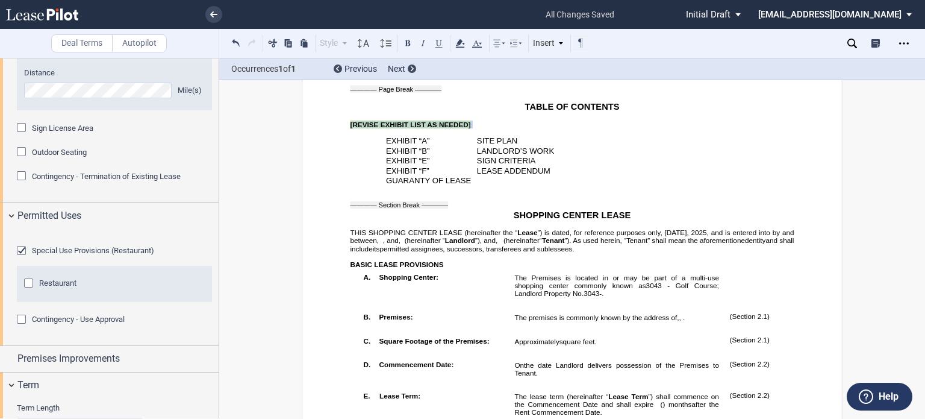
drag, startPoint x: 347, startPoint y: 142, endPoint x: 496, endPoint y: 142, distance: 148.8
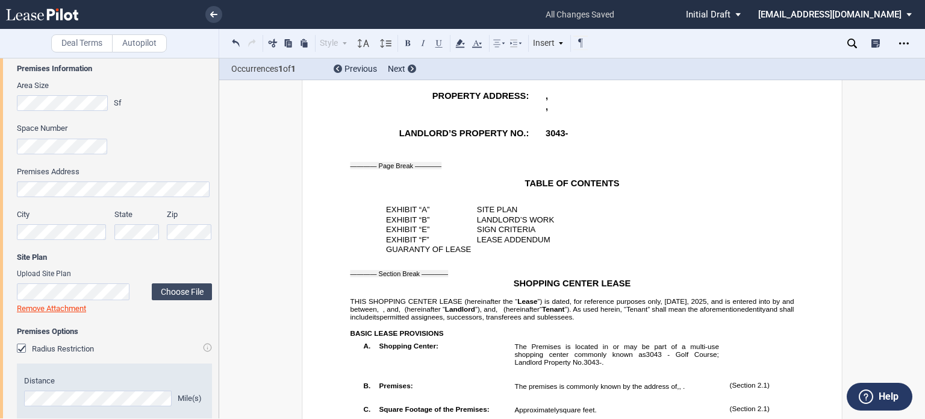
scroll to position [730, 0]
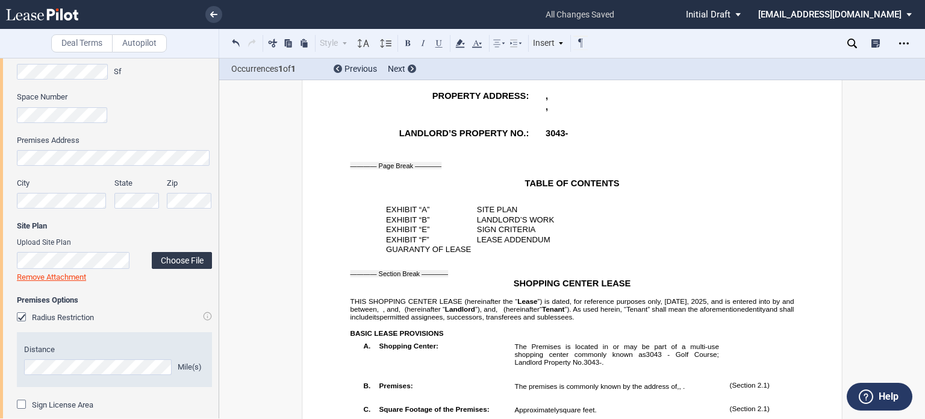
click at [169, 258] on label "Choose File" at bounding box center [182, 260] width 60 height 17
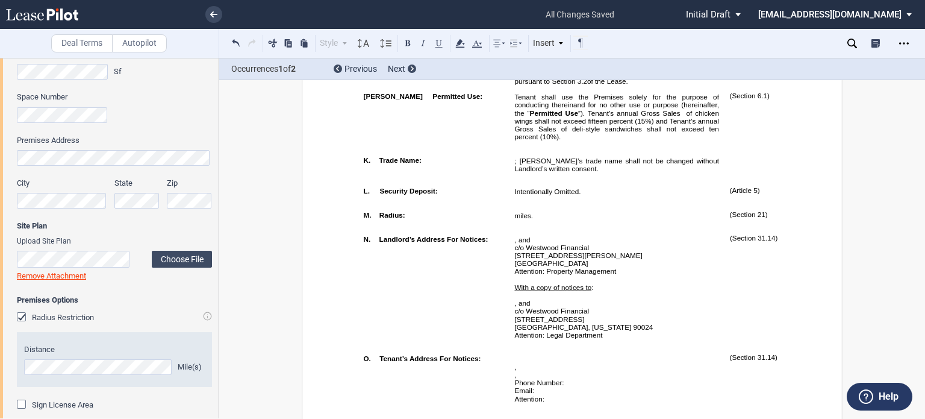
scroll to position [211, 0]
